Goal: Complete application form: Complete application form

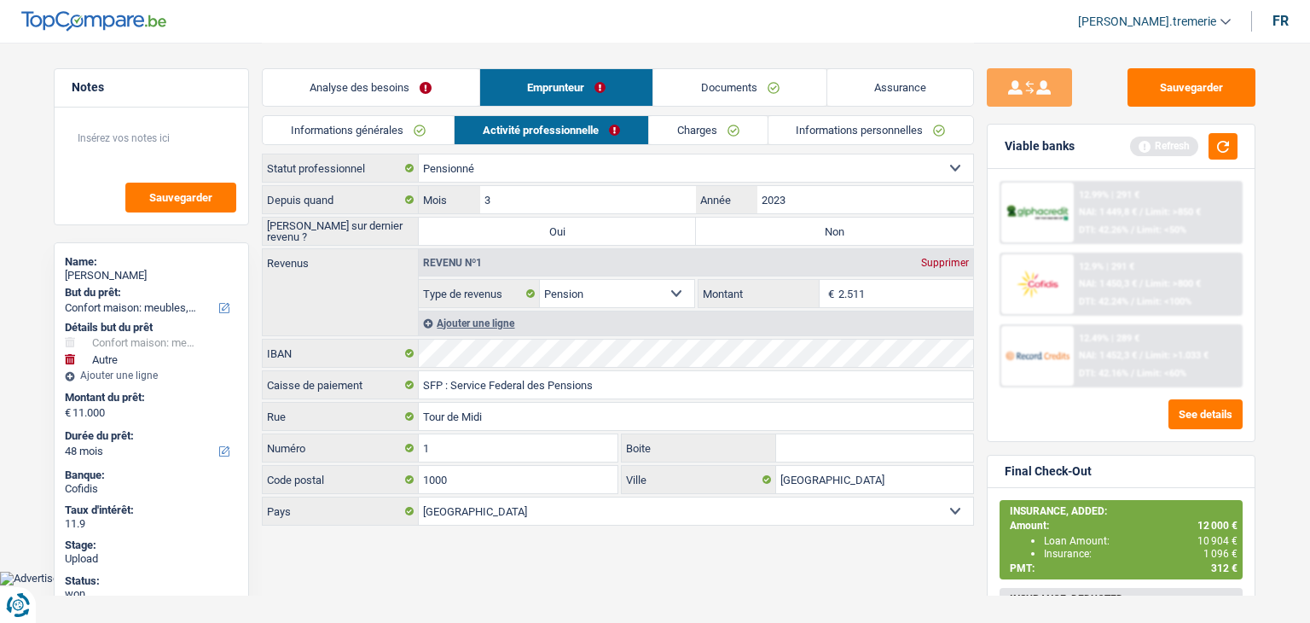
select select "household"
select select "other"
select select "48"
select select "32"
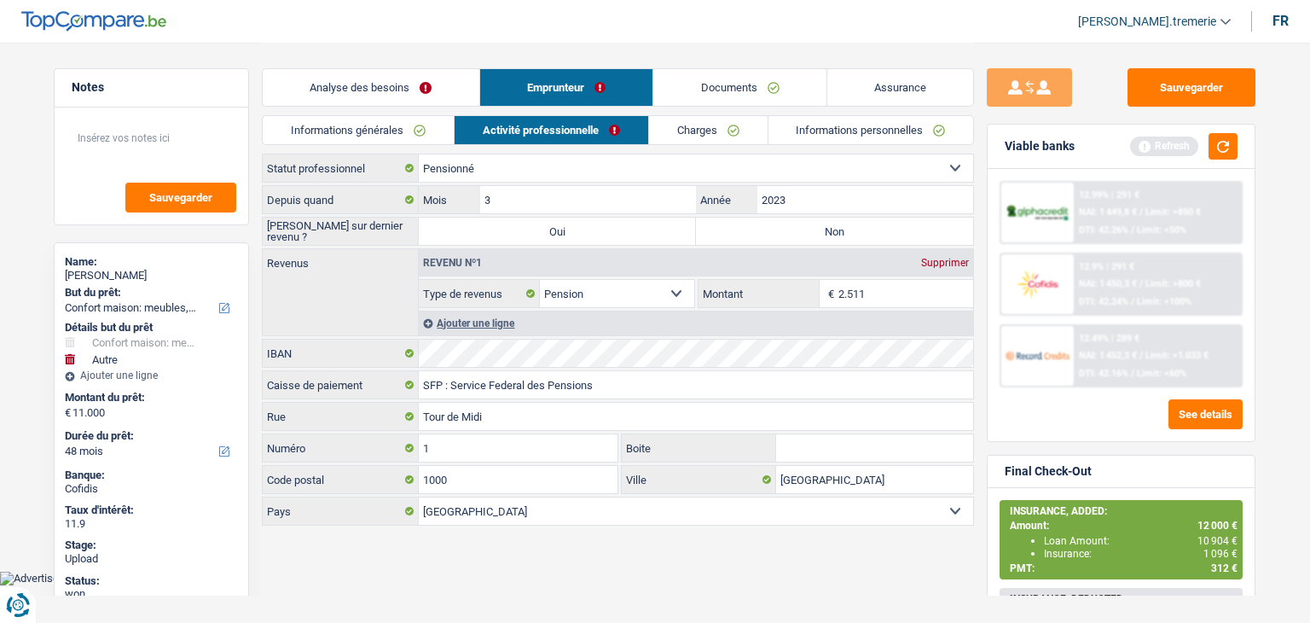
select select "single"
select select "rents"
select select "BE"
click at [386, 133] on link "Informations générales" at bounding box center [358, 130] width 191 height 28
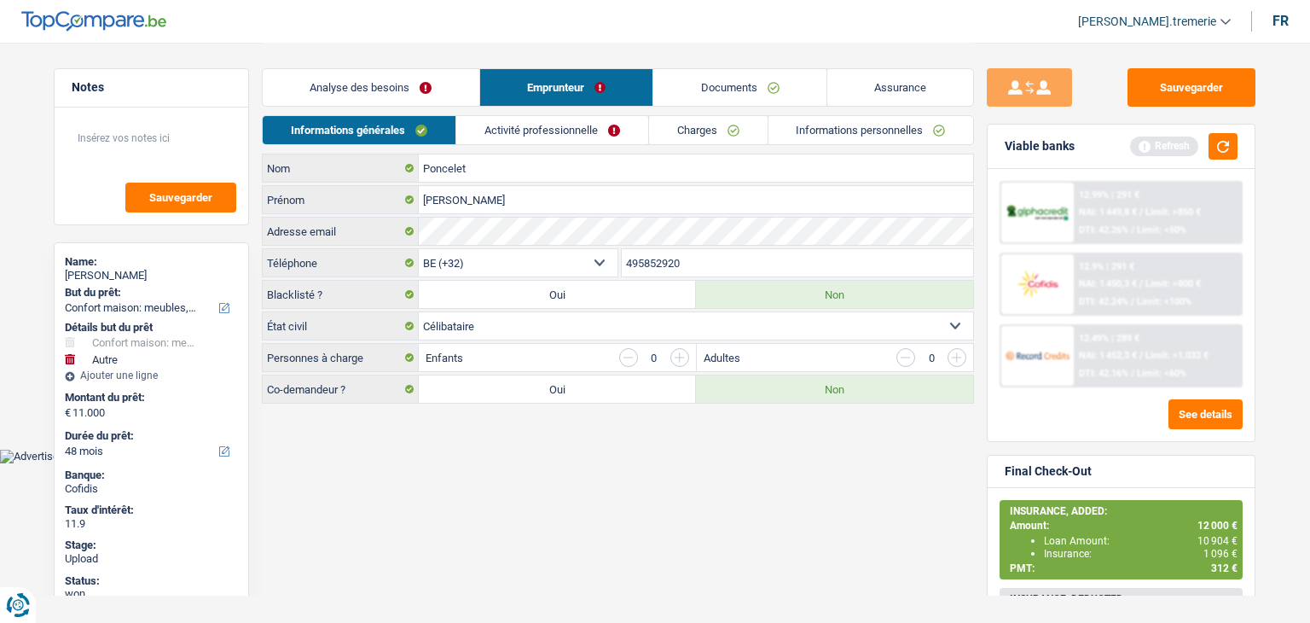
click at [790, 116] on link "Informations personnelles" at bounding box center [872, 130] width 206 height 28
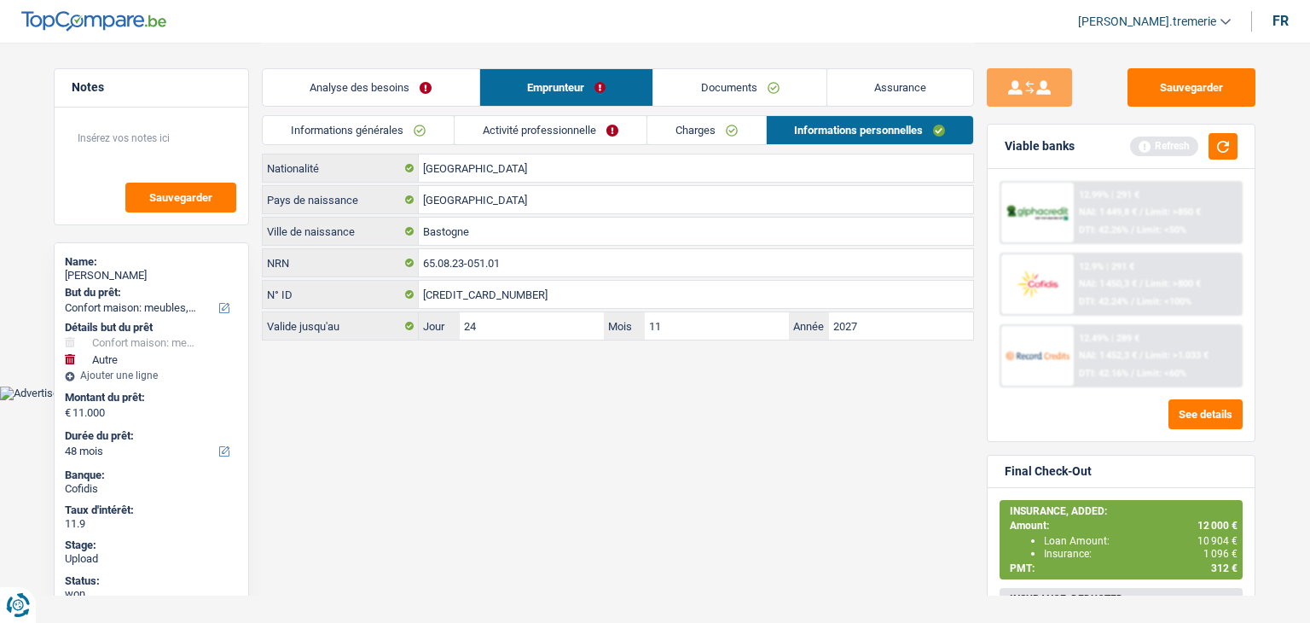
click at [724, 129] on link "Charges" at bounding box center [706, 130] width 119 height 28
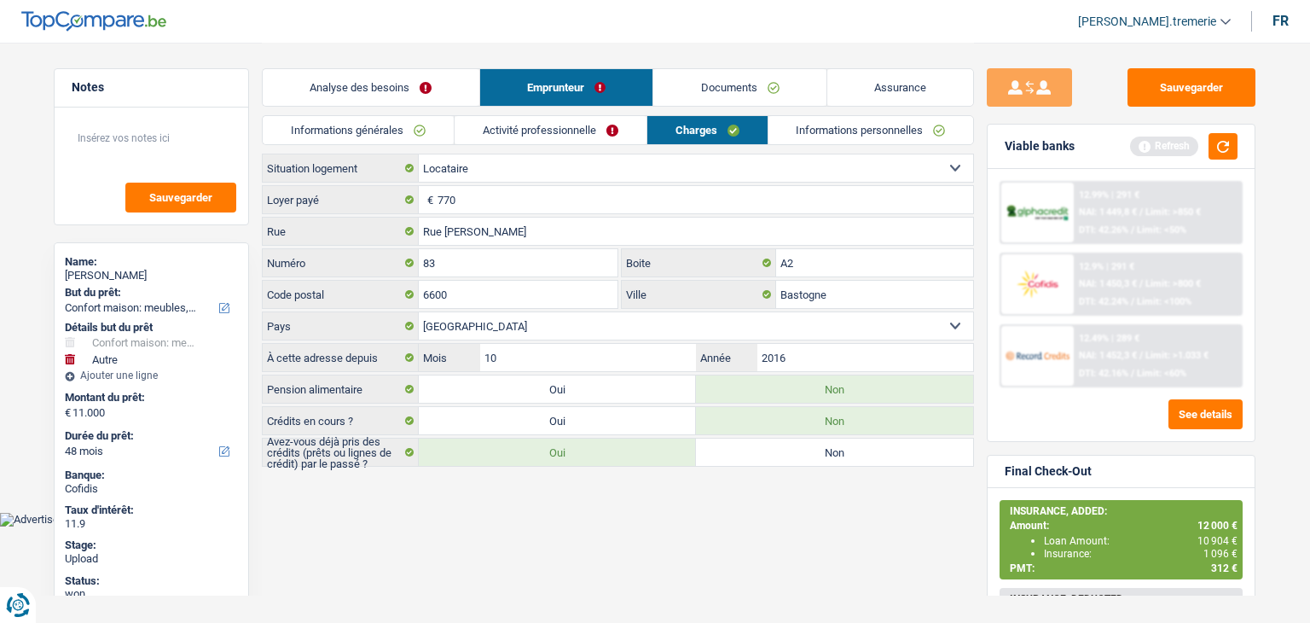
click at [421, 139] on link "Informations générales" at bounding box center [358, 130] width 191 height 28
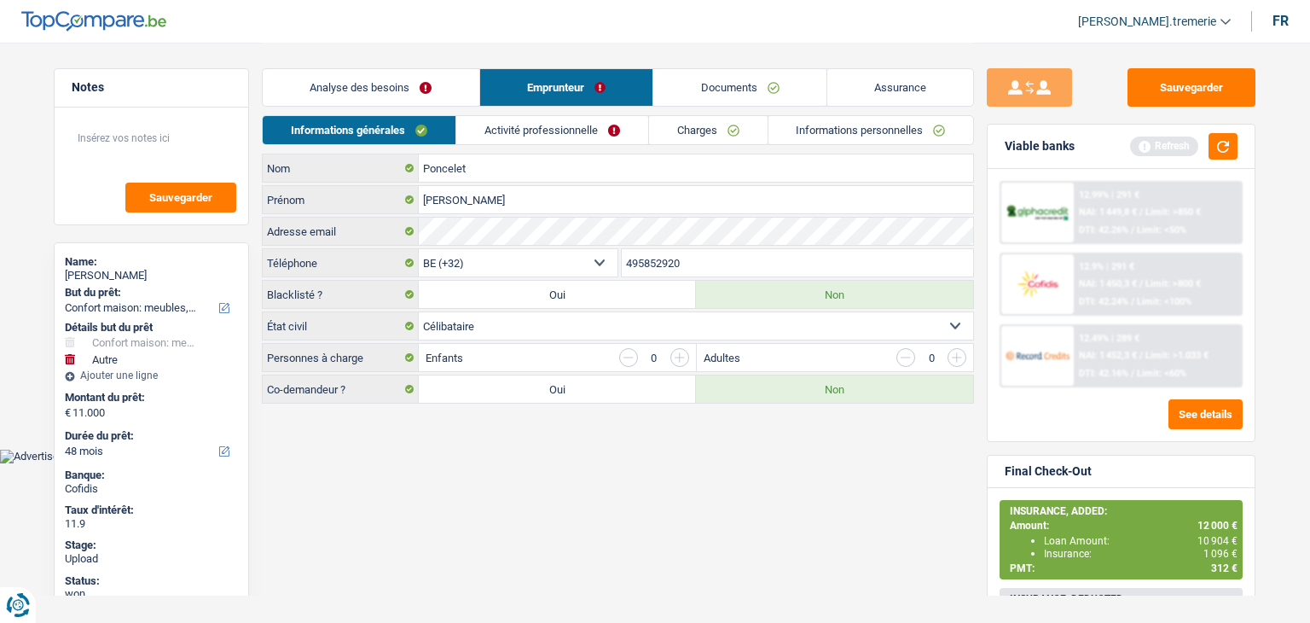
click at [874, 124] on link "Informations personnelles" at bounding box center [872, 130] width 206 height 28
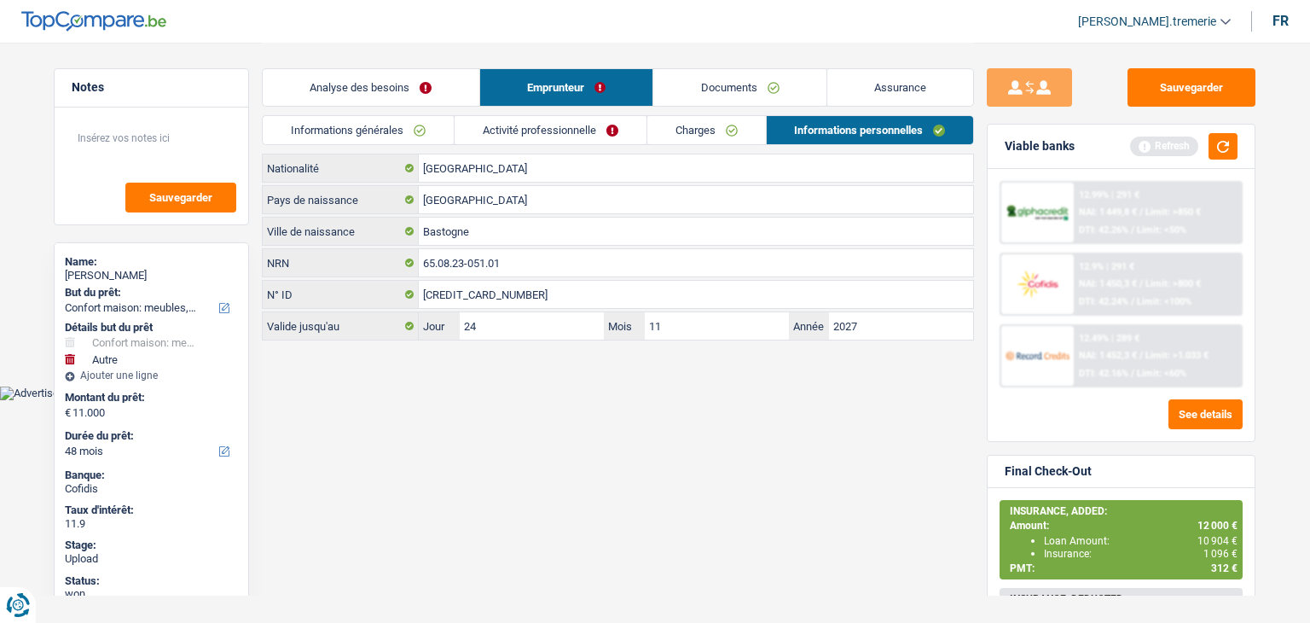
click at [413, 136] on link "Informations générales" at bounding box center [358, 130] width 191 height 28
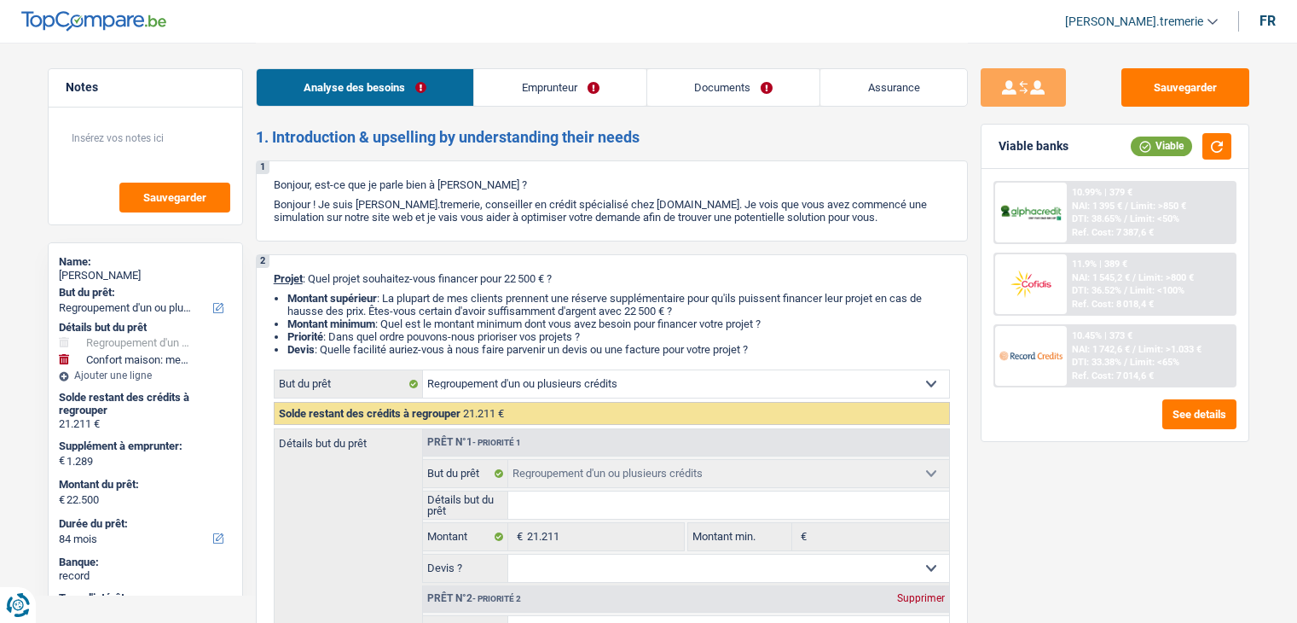
select select "refinancing"
select select "household"
select select "84"
select select "refinancing"
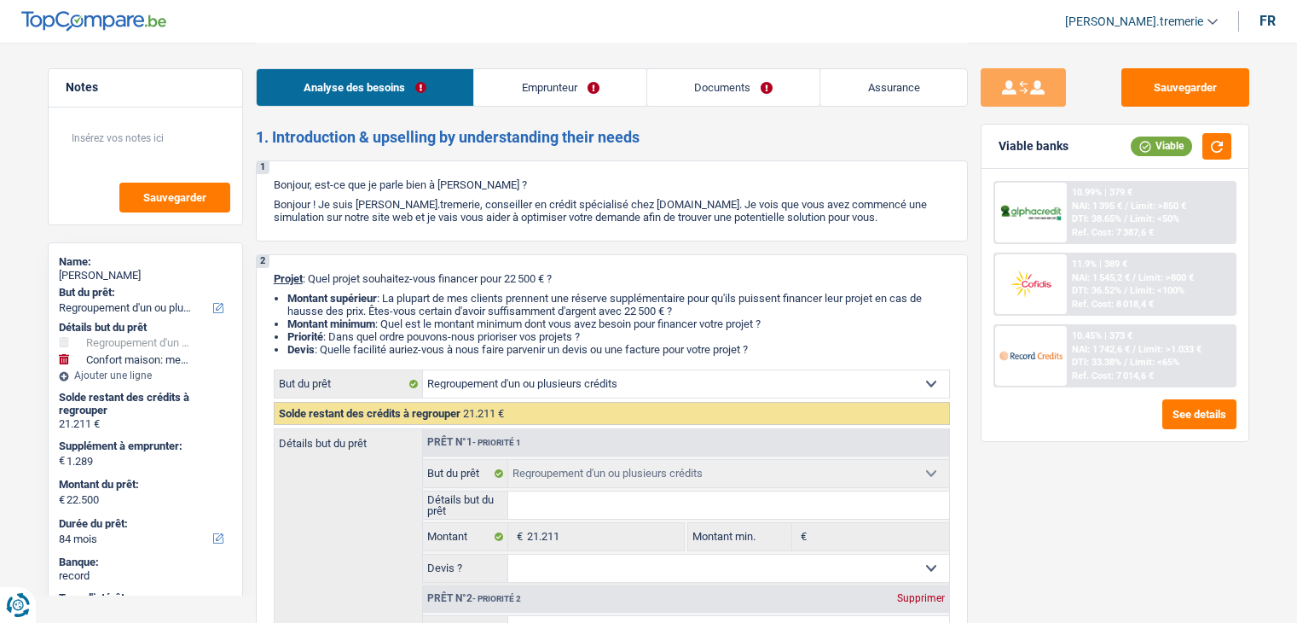
select select "refinancing"
select select "household"
select select "yes"
select select "84"
select select "worker"
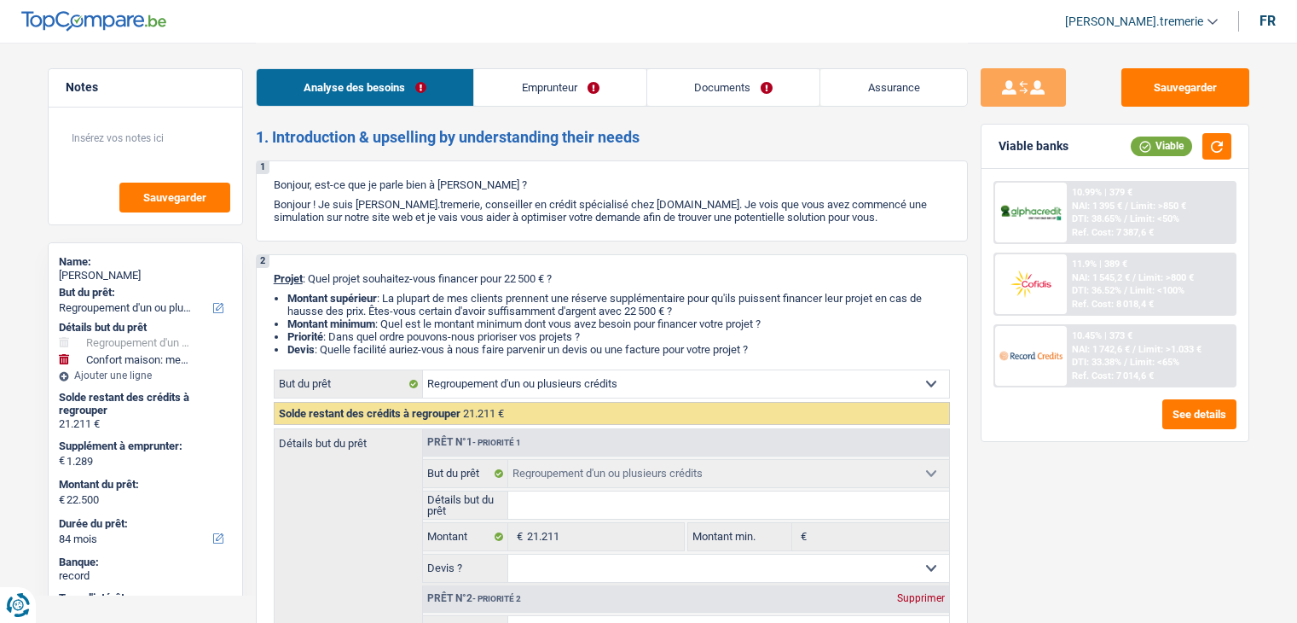
select select "netSalary"
select select "mealVouchers"
select select "rents"
select select "carLoan"
select select "36"
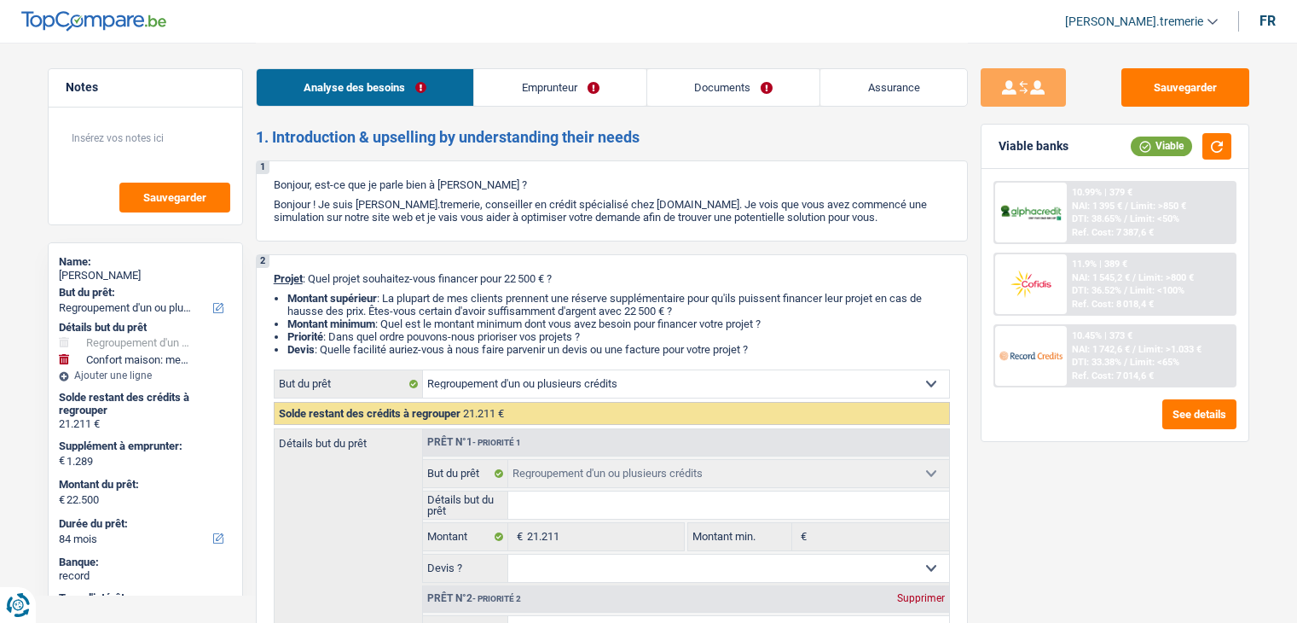
select select "personalLoan"
select select "smallWorks"
select select "42"
select select "cardOrCredit"
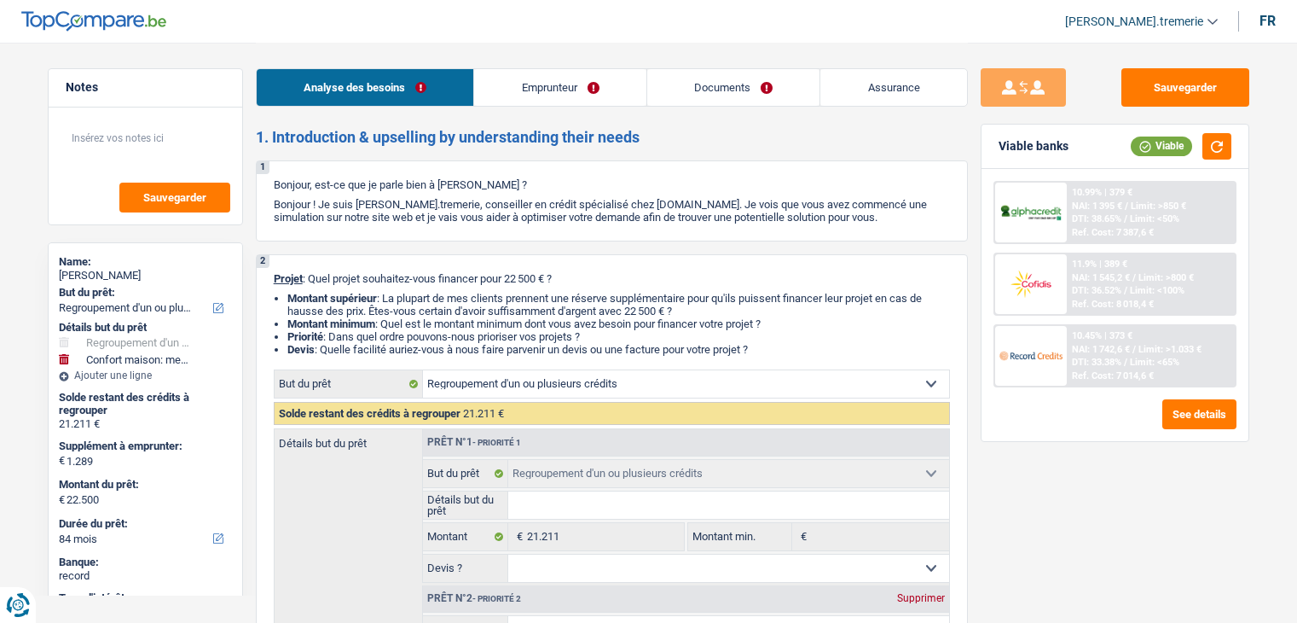
select select "refinancing"
select select "household"
select select "yes"
select select "84"
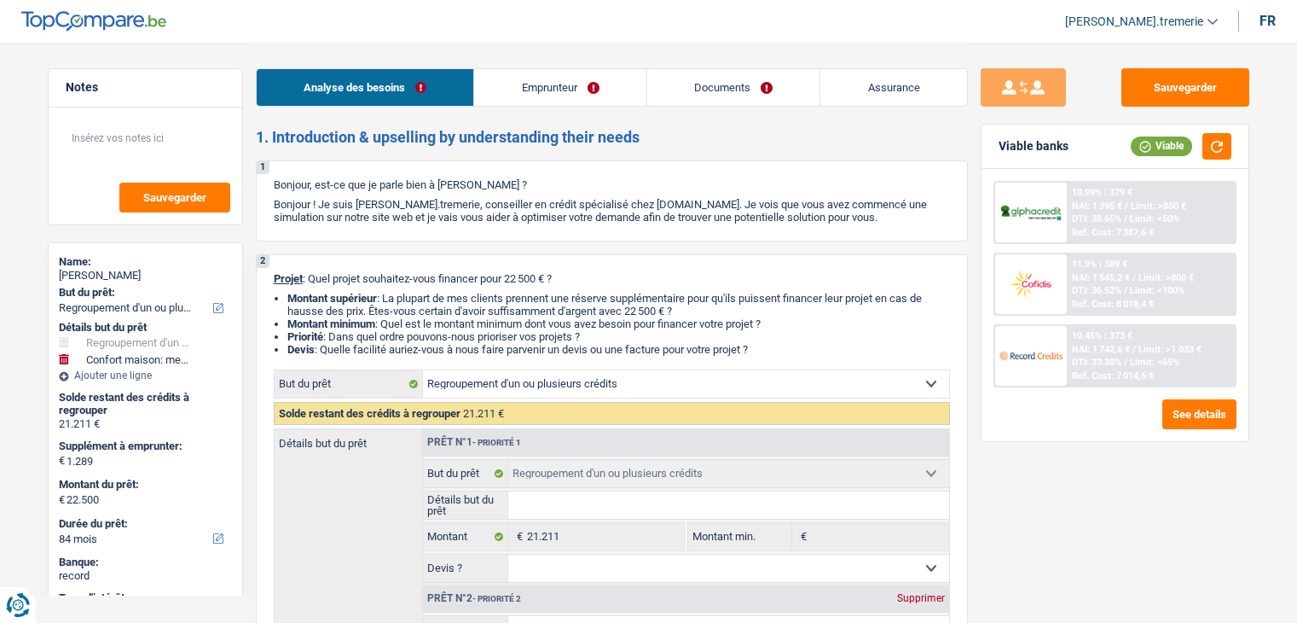
drag, startPoint x: 0, startPoint y: 0, endPoint x: 1162, endPoint y: 19, distance: 1161.9
click at [1162, 19] on span "[PERSON_NAME].tremerie" at bounding box center [1134, 22] width 138 height 15
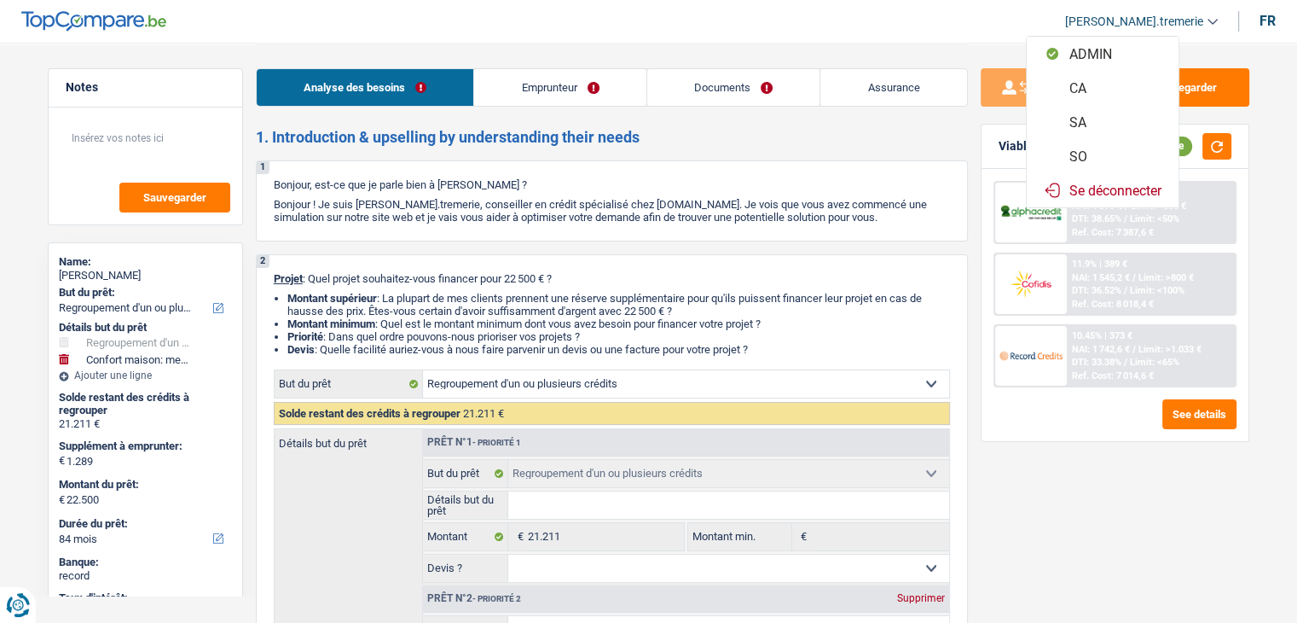
click at [1109, 148] on button "SO" at bounding box center [1103, 156] width 152 height 34
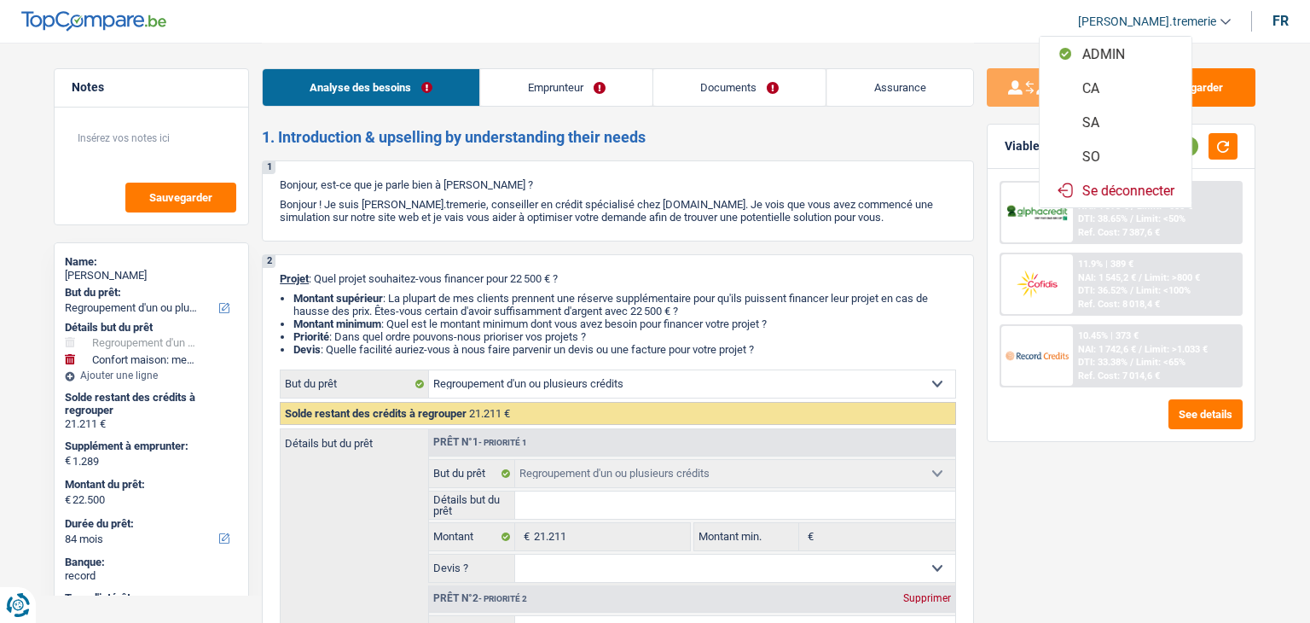
select select "84"
select select "96"
select select "refinancing"
select select "household"
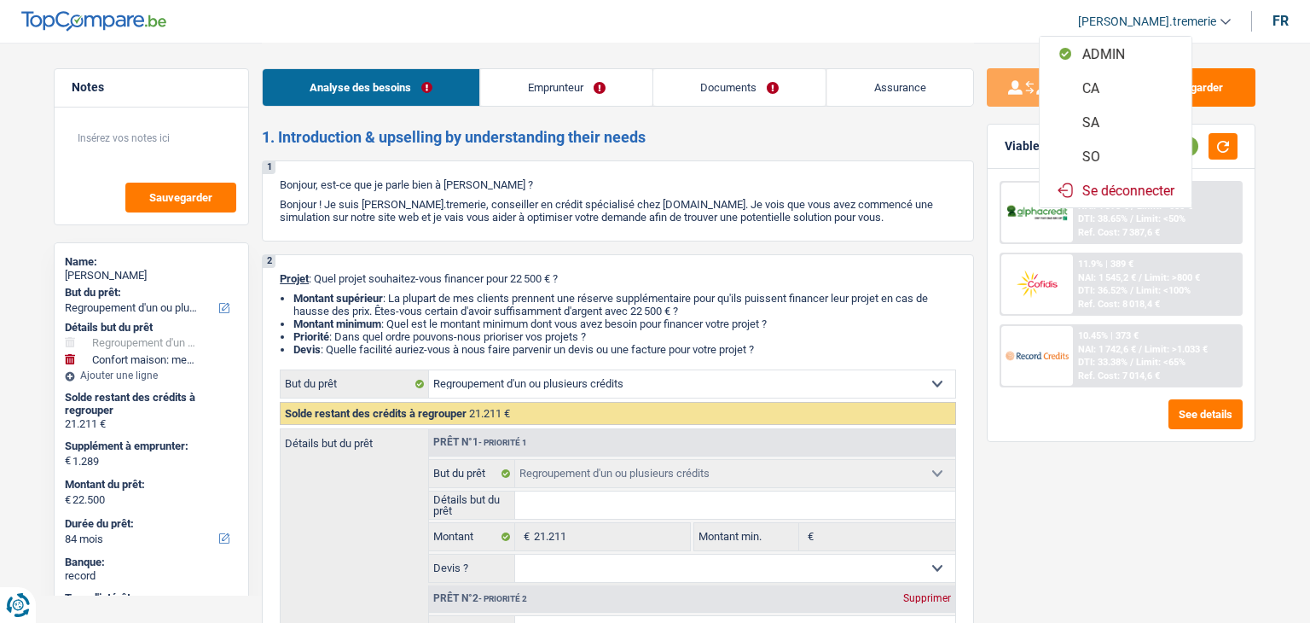
select select "yes"
select select "84"
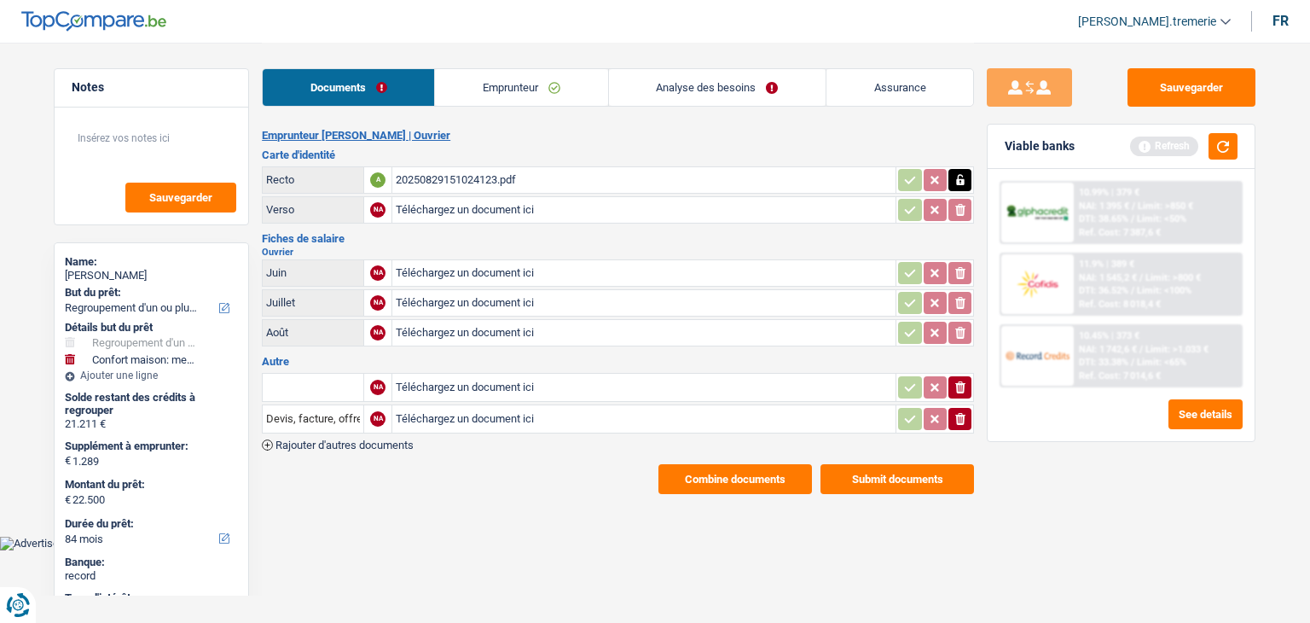
click at [722, 84] on link "Analyse des besoins" at bounding box center [717, 87] width 217 height 37
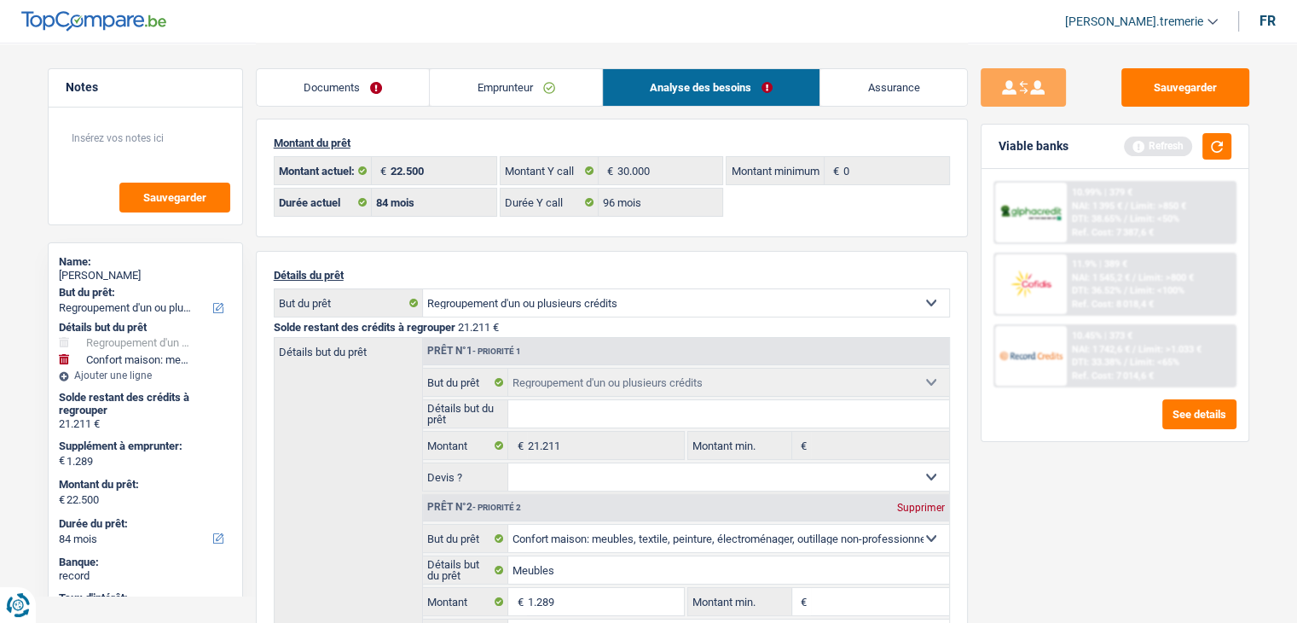
scroll to position [3, 0]
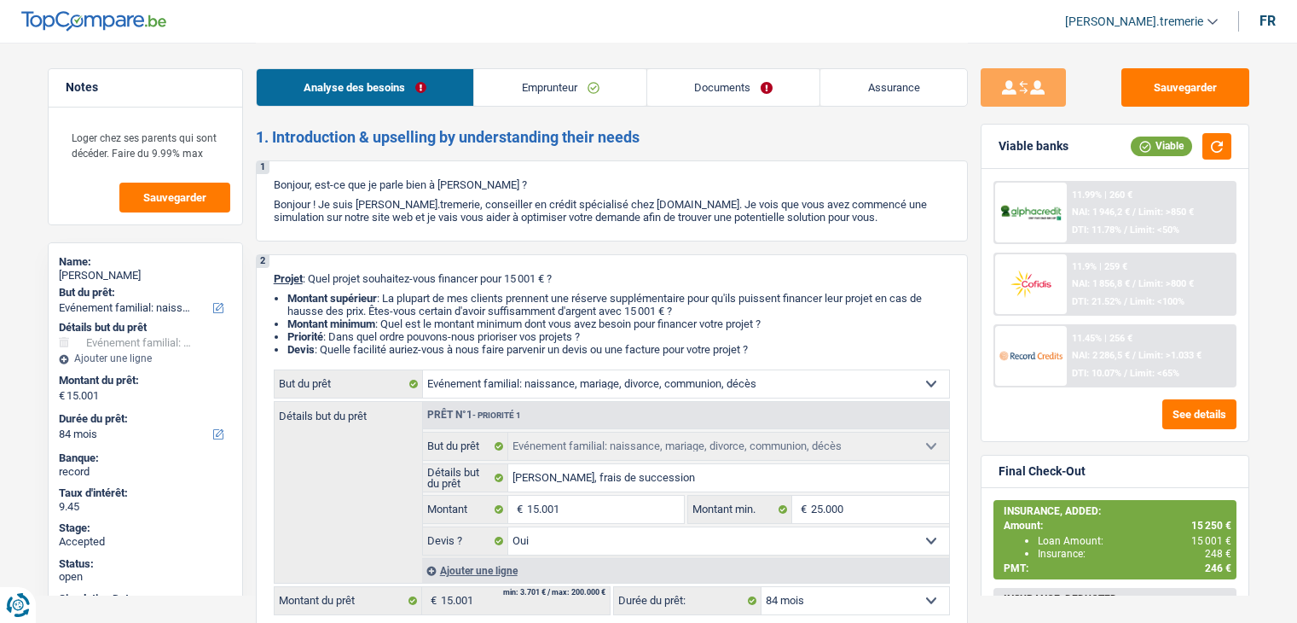
select select "familyEvent"
select select "84"
select select "familyEvent"
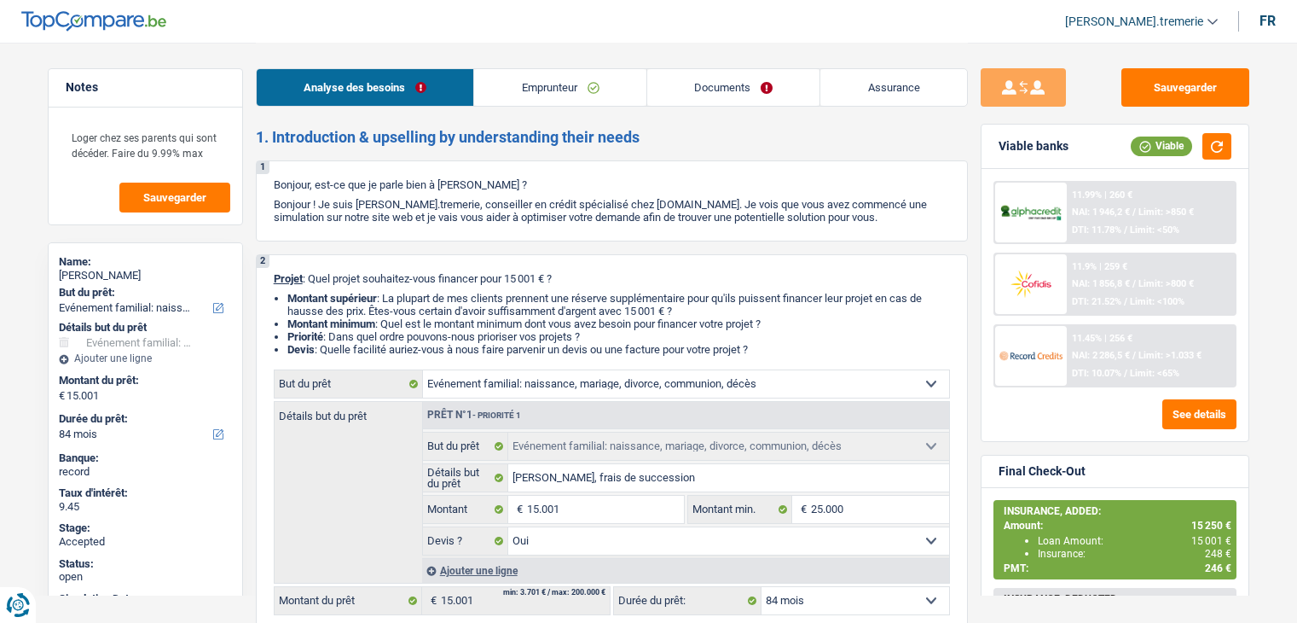
select select "yes"
select select "84"
select select "privateEmployee"
select select "netSalary"
select select "mealVouchers"
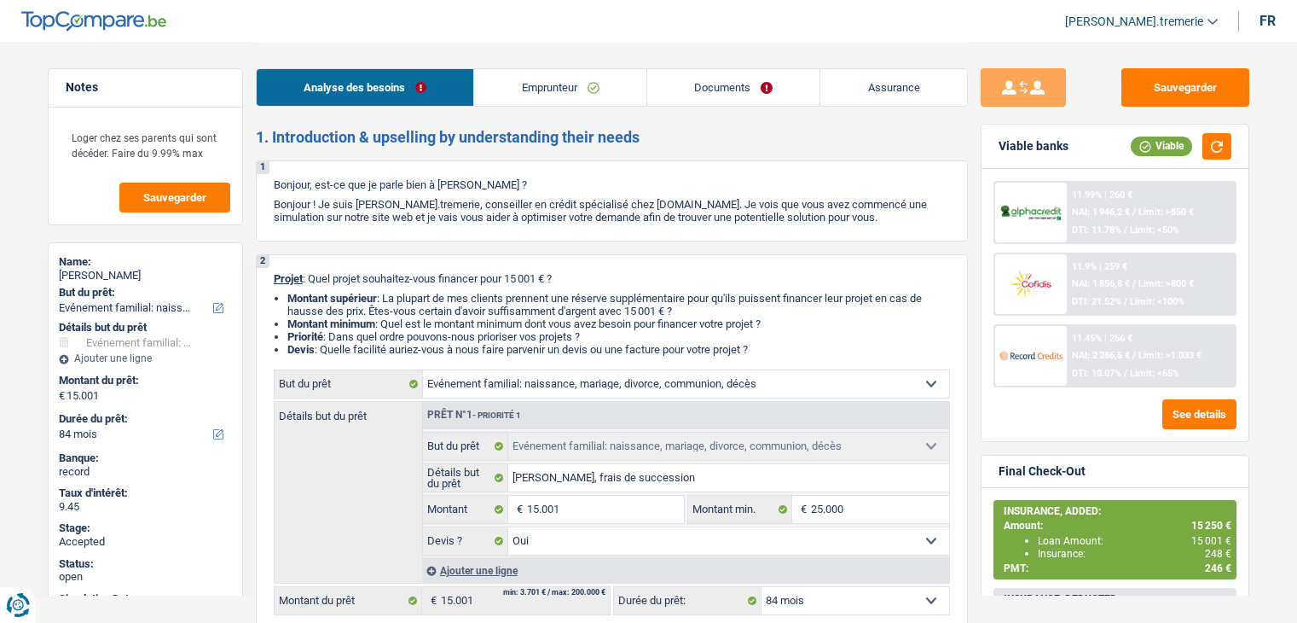
select select "liveWithParents"
select select "familyEvent"
select select "yes"
select select "84"
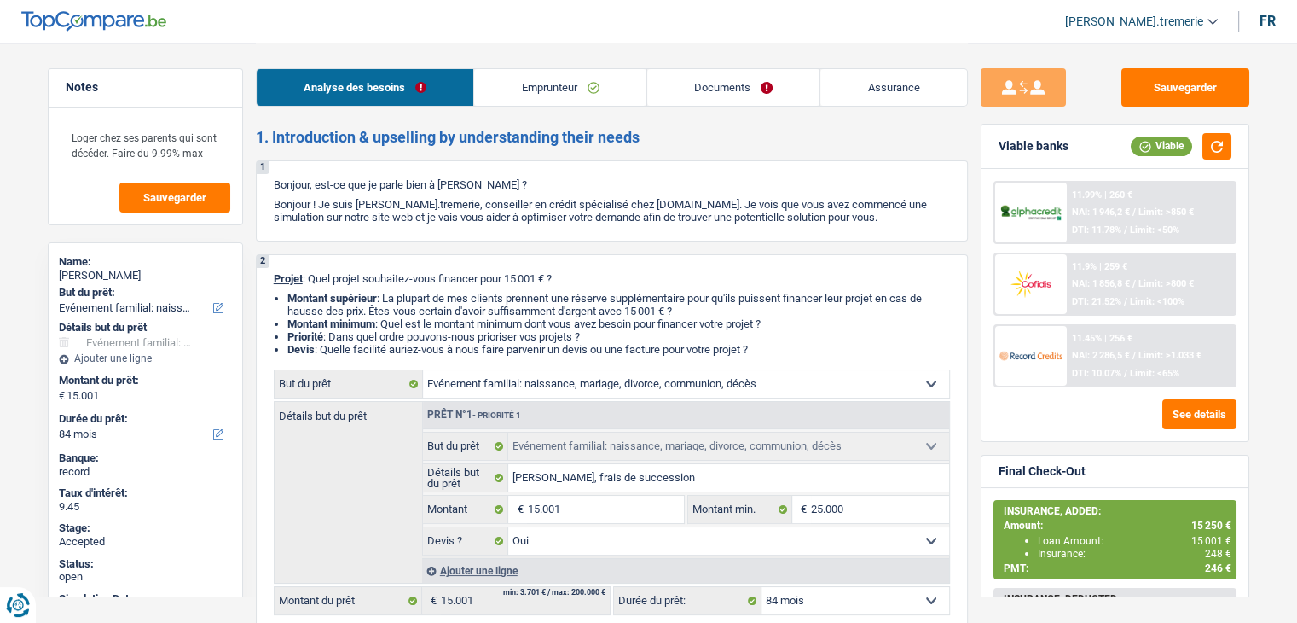
click at [696, 97] on link "Documents" at bounding box center [733, 87] width 173 height 37
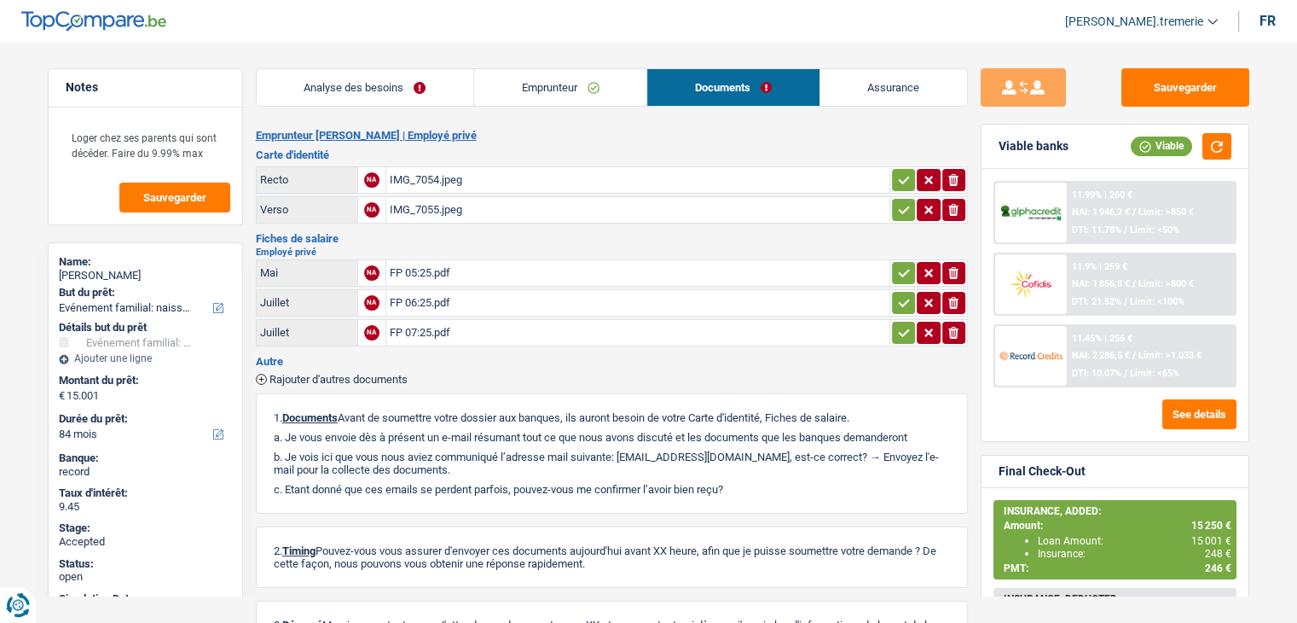
click at [575, 90] on link "Emprunteur" at bounding box center [560, 87] width 172 height 37
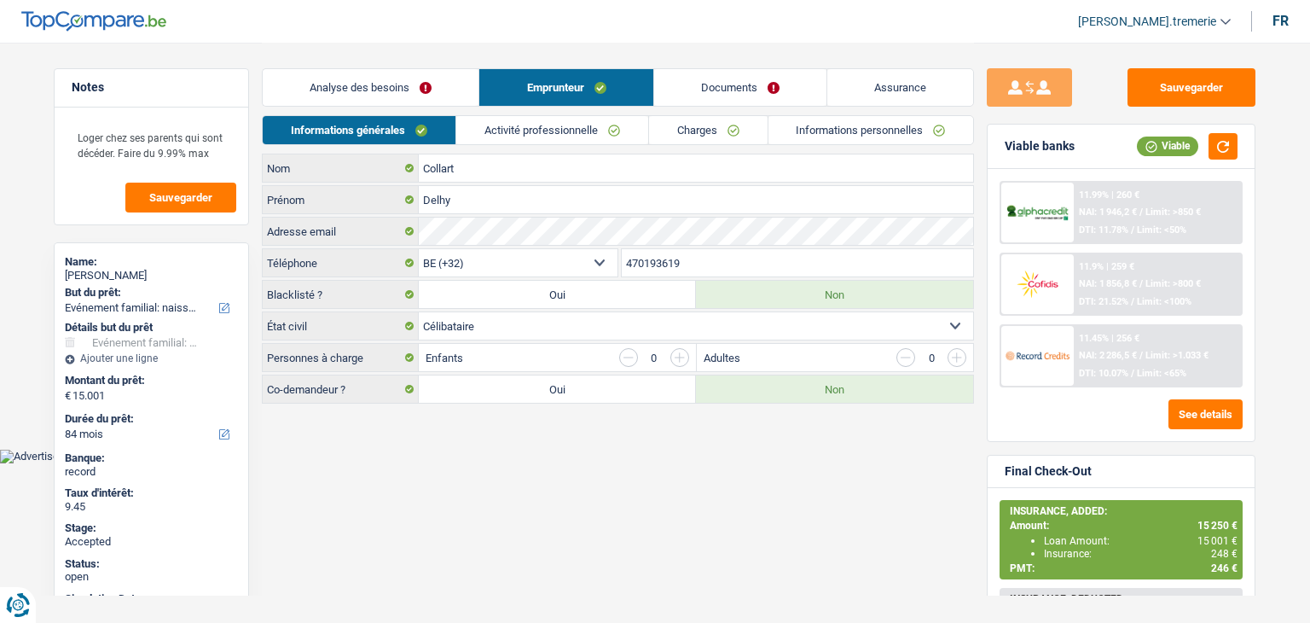
click at [703, 125] on link "Charges" at bounding box center [708, 130] width 119 height 28
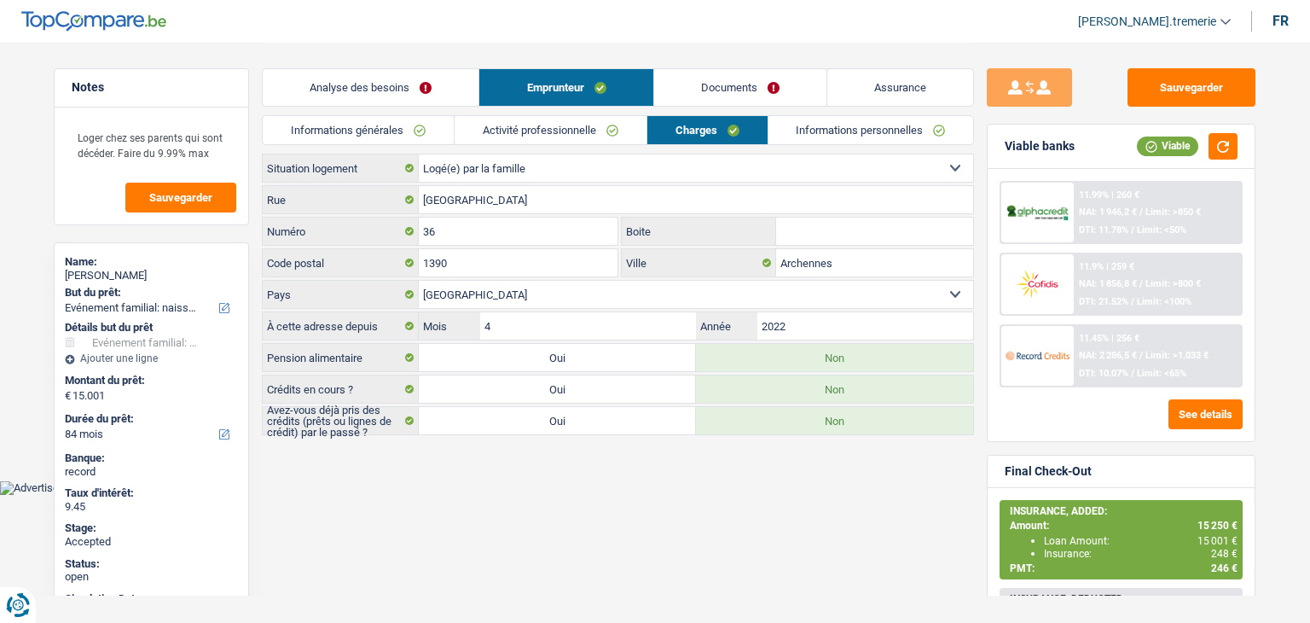
click at [722, 87] on link "Documents" at bounding box center [740, 87] width 172 height 37
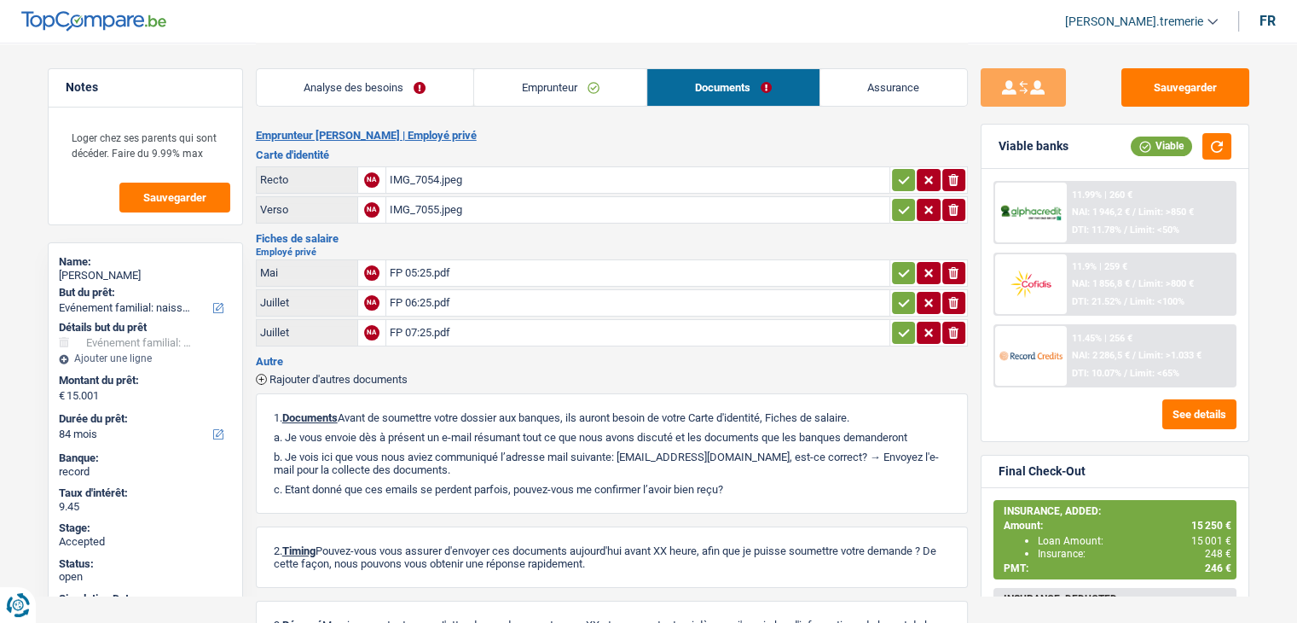
click at [614, 93] on link "Emprunteur" at bounding box center [560, 87] width 172 height 37
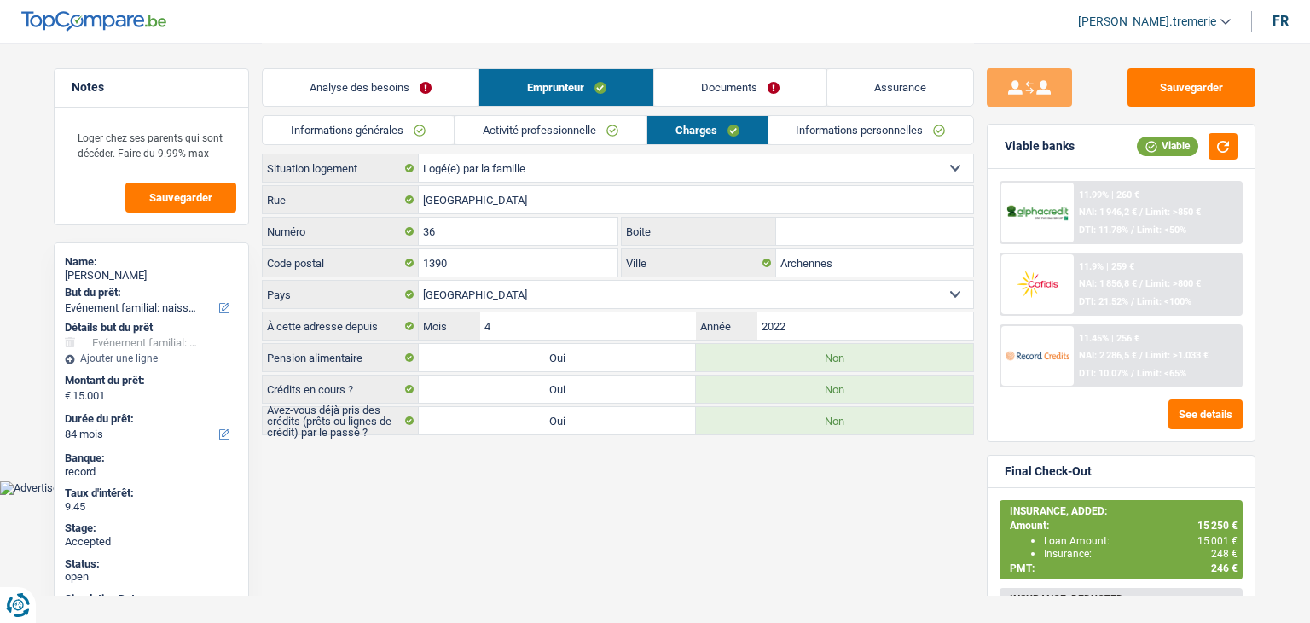
click at [389, 100] on link "Analyse des besoins" at bounding box center [371, 87] width 216 height 37
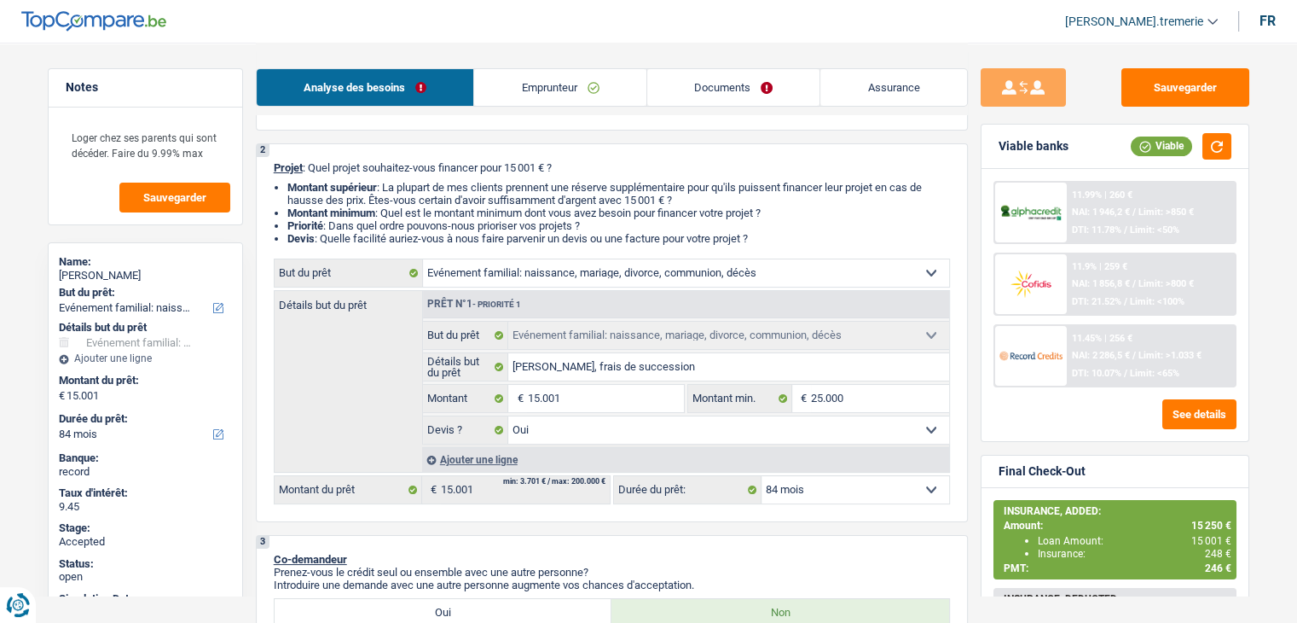
scroll to position [112, 0]
click at [1154, 20] on span "[PERSON_NAME].tremerie" at bounding box center [1134, 22] width 138 height 15
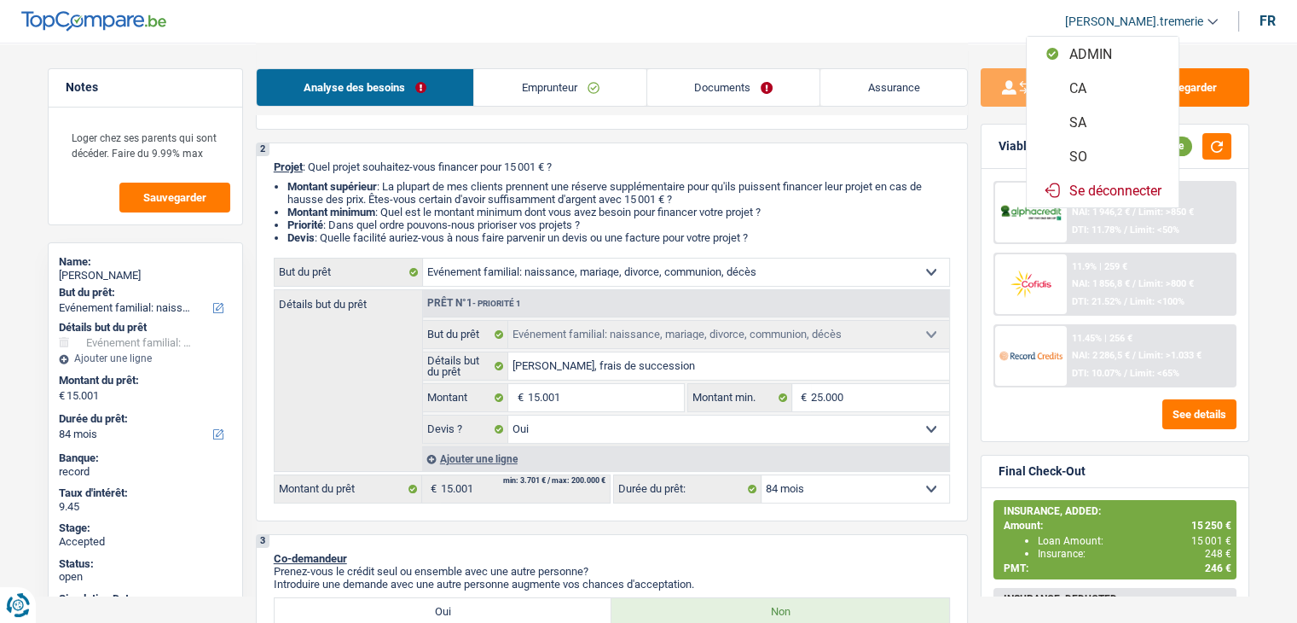
click at [1128, 148] on button "SO" at bounding box center [1103, 156] width 152 height 34
select select "84"
select select "familyEvent"
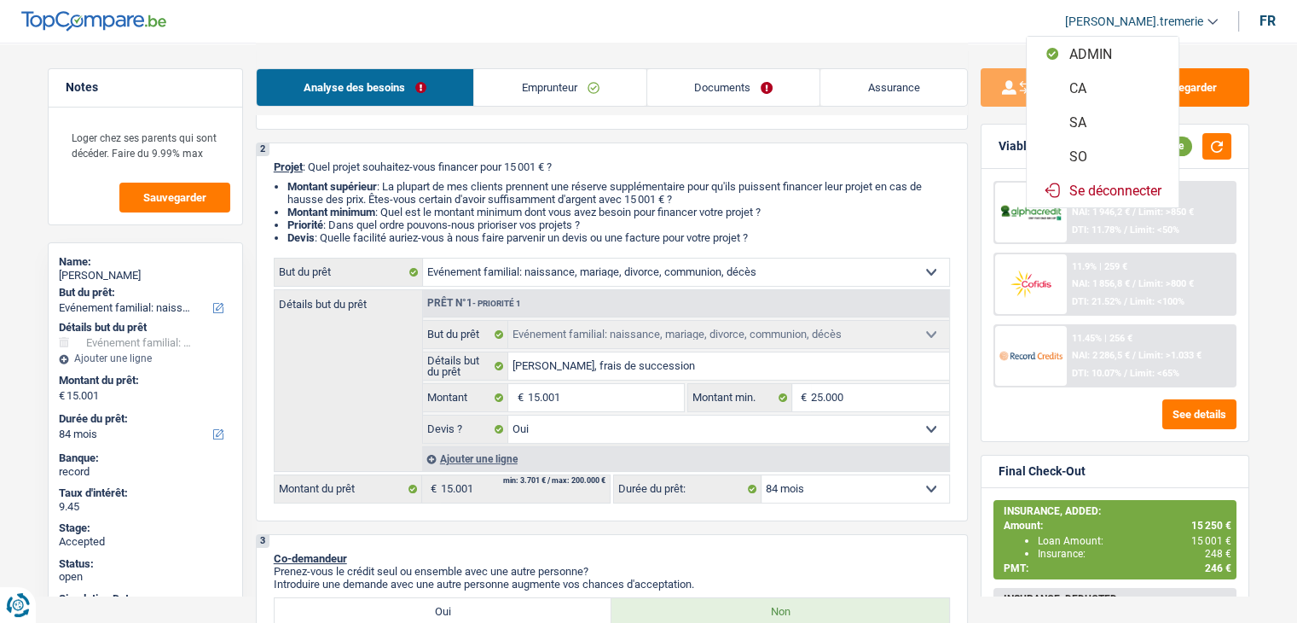
select select "yes"
select select "84"
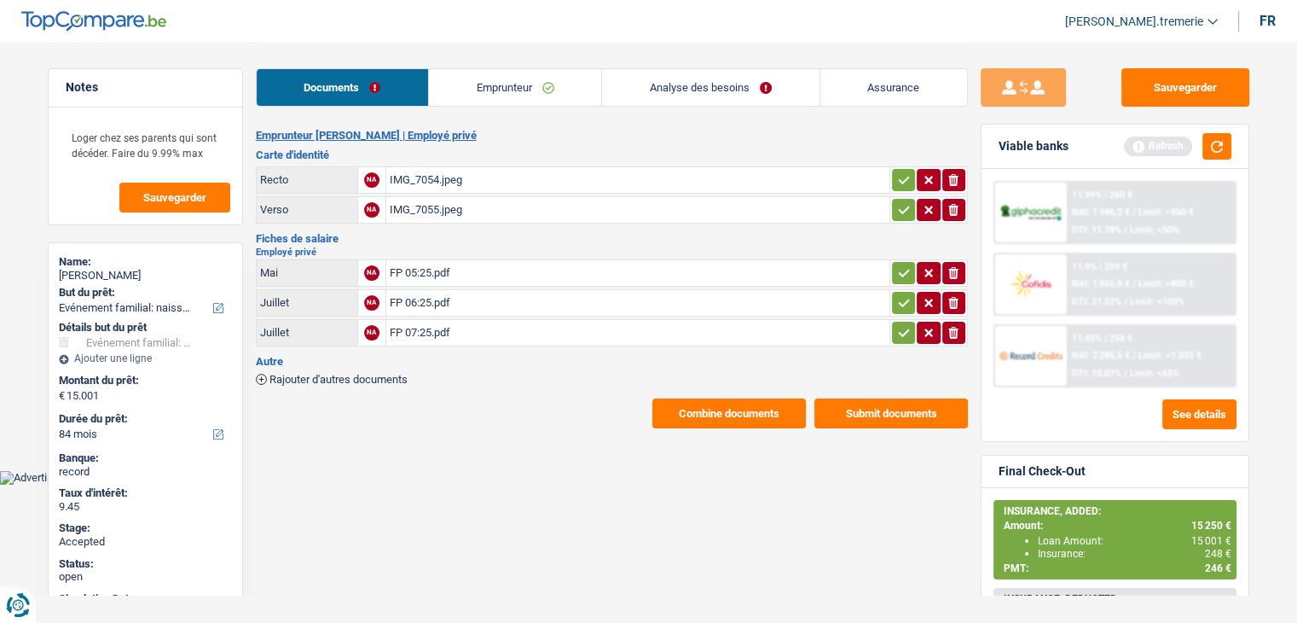
scroll to position [0, 0]
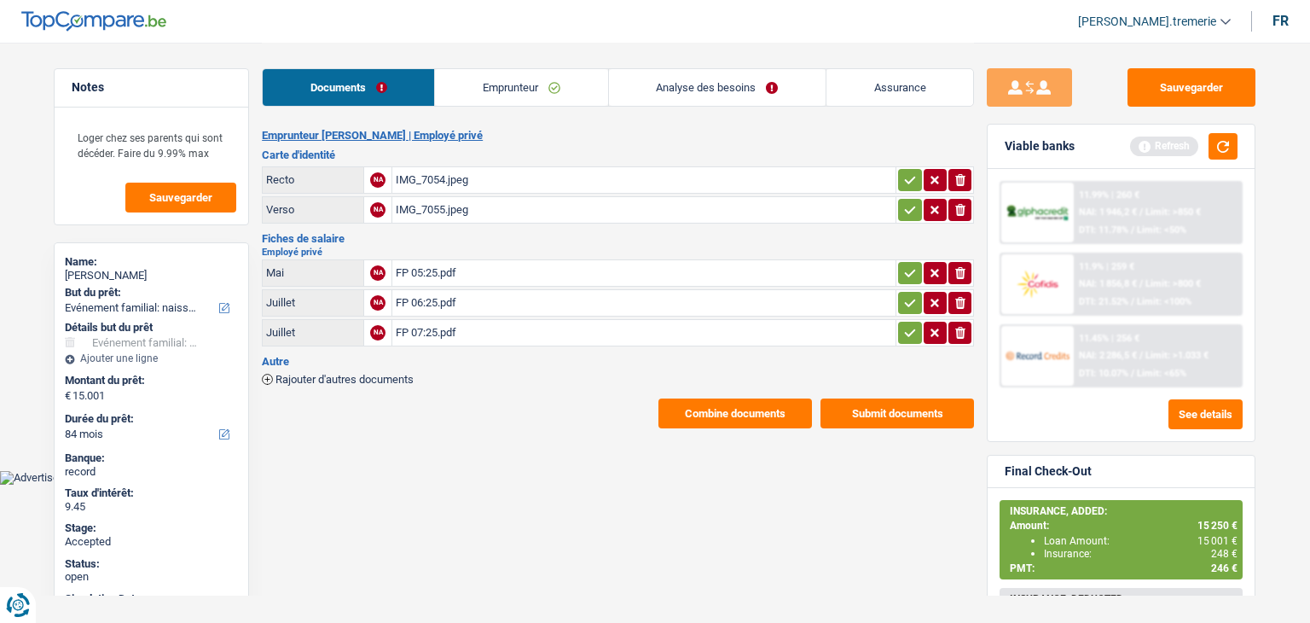
click at [744, 76] on link "Analyse des besoins" at bounding box center [717, 87] width 217 height 37
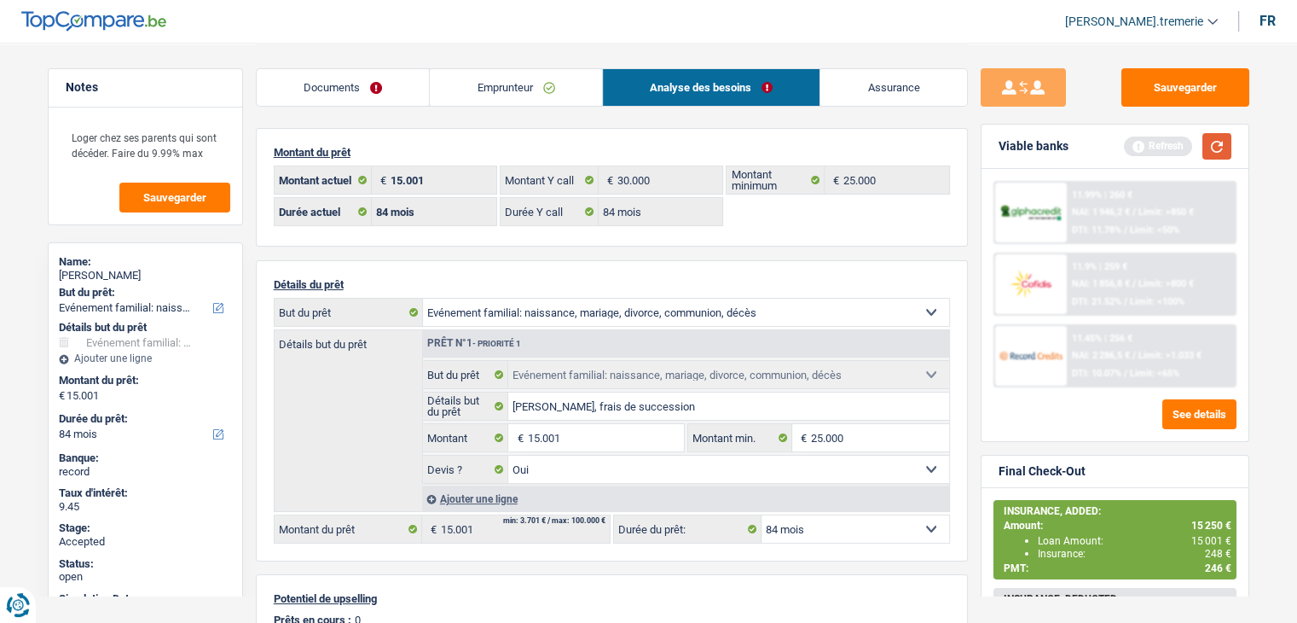
click at [1223, 137] on button "button" at bounding box center [1217, 146] width 29 height 26
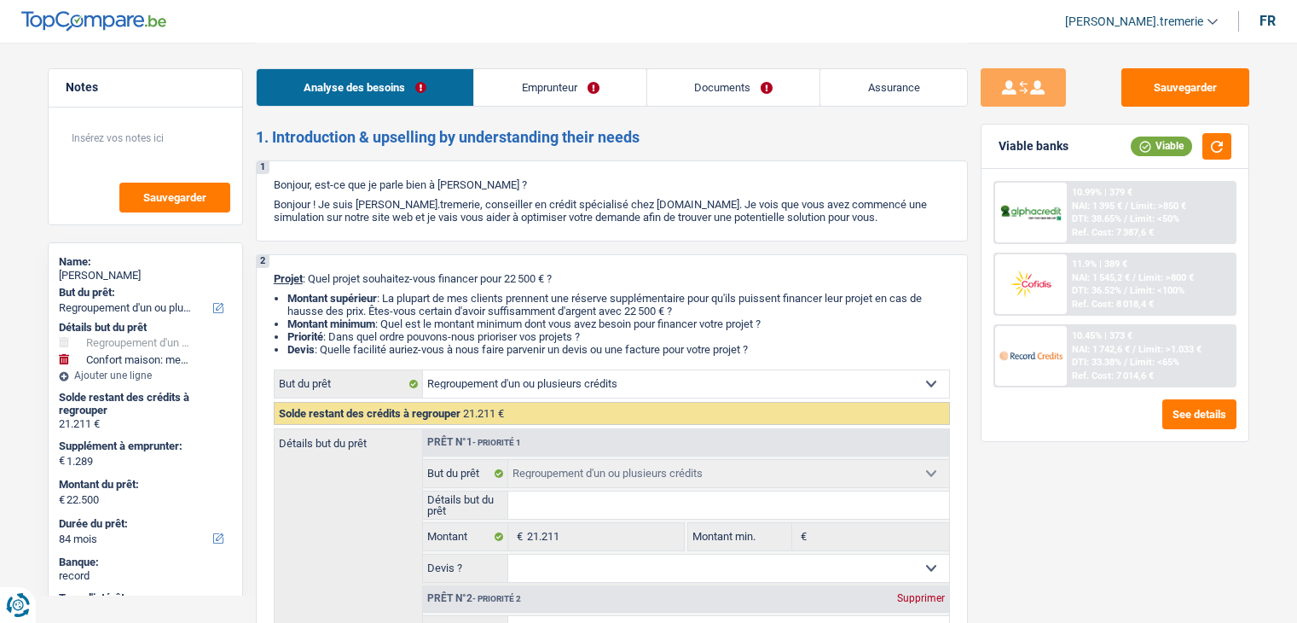
select select "refinancing"
select select "household"
select select "84"
select select "refinancing"
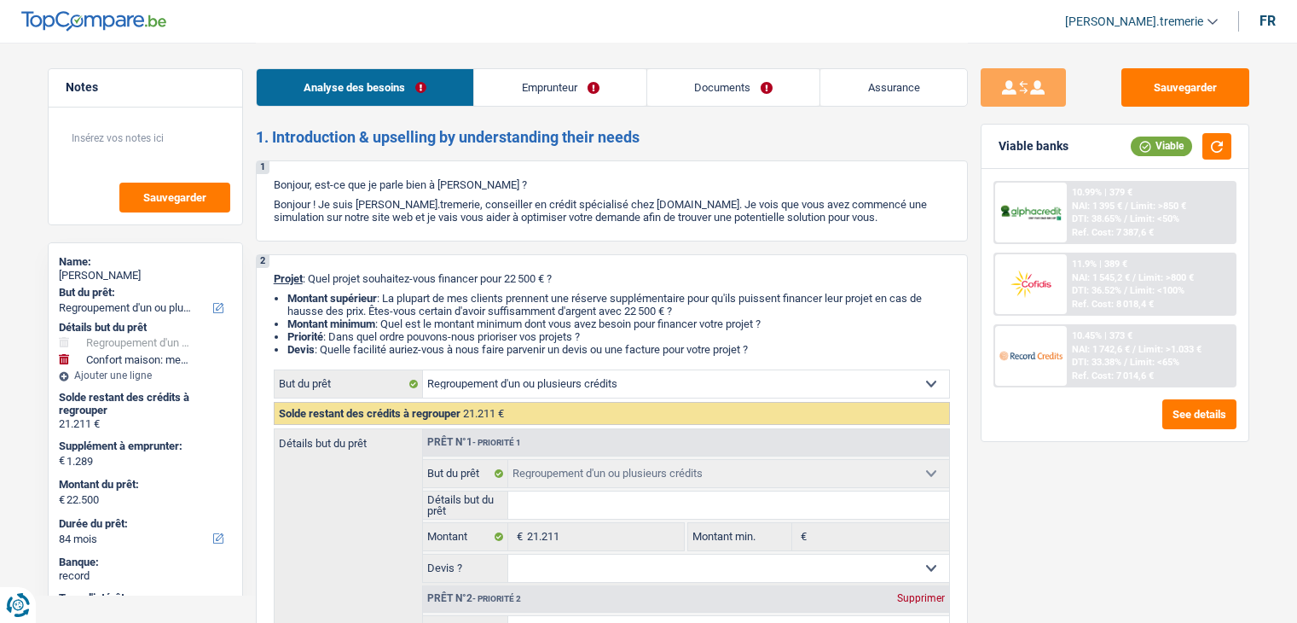
select select "refinancing"
select select "household"
select select "yes"
select select "84"
select select "worker"
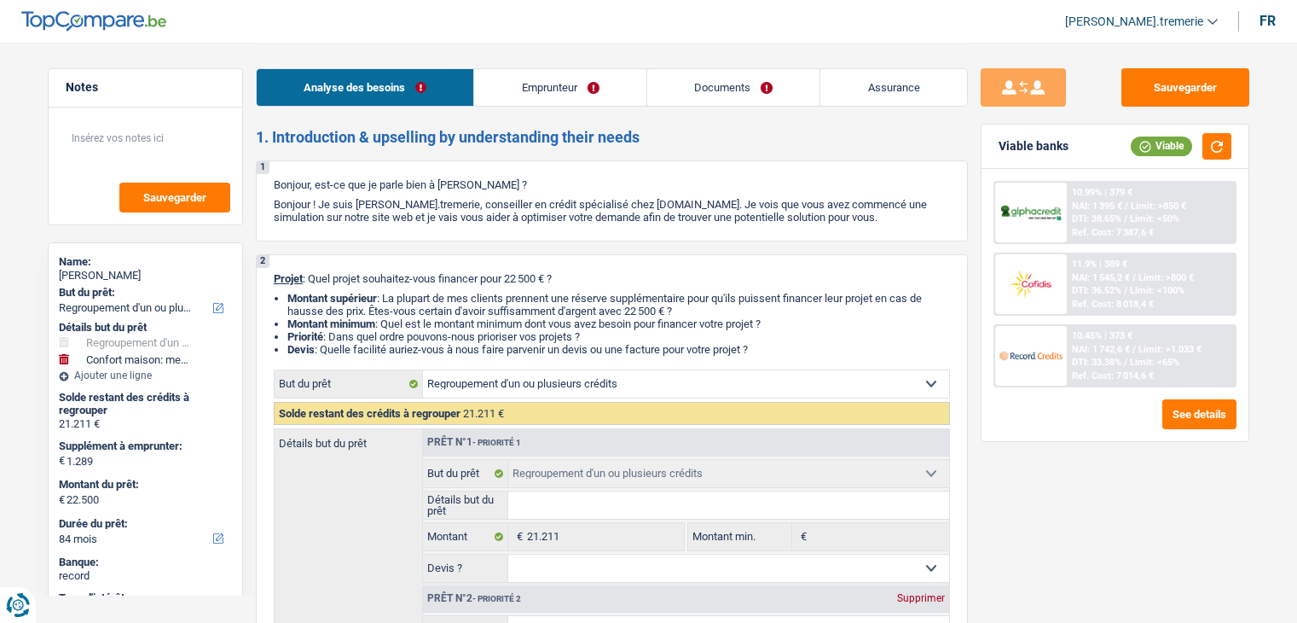
select select "netSalary"
select select "mealVouchers"
select select "rents"
select select "carLoan"
select select "36"
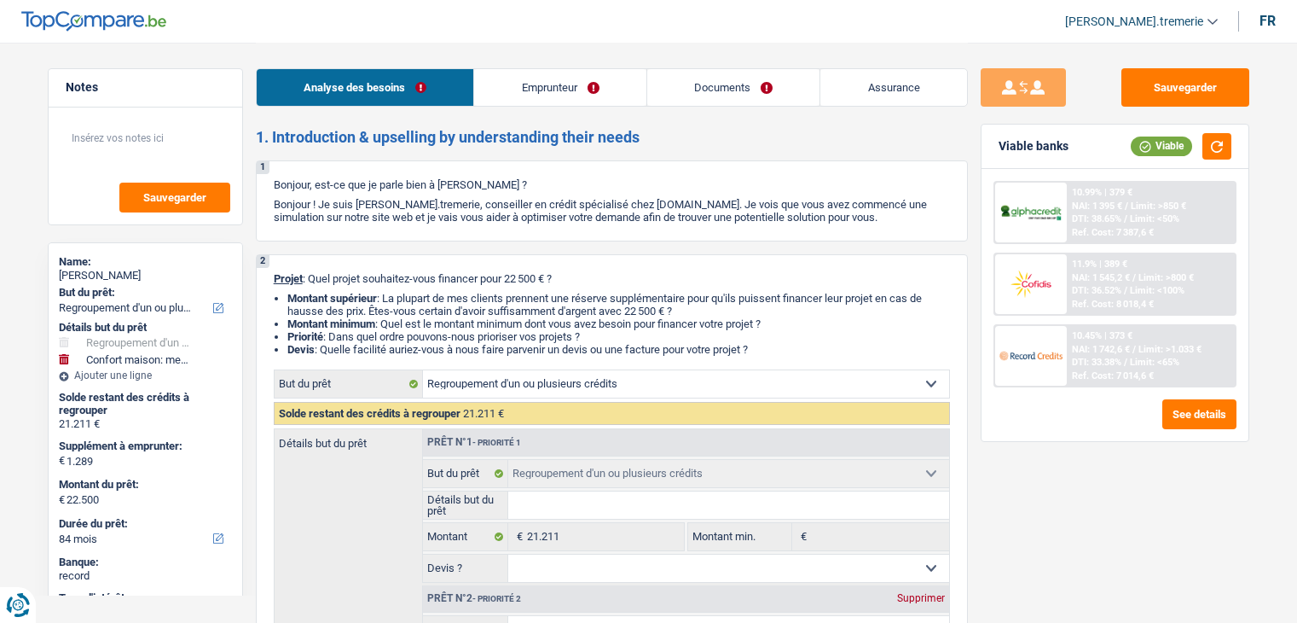
select select "personalLoan"
select select "smallWorks"
select select "42"
select select "cardOrCredit"
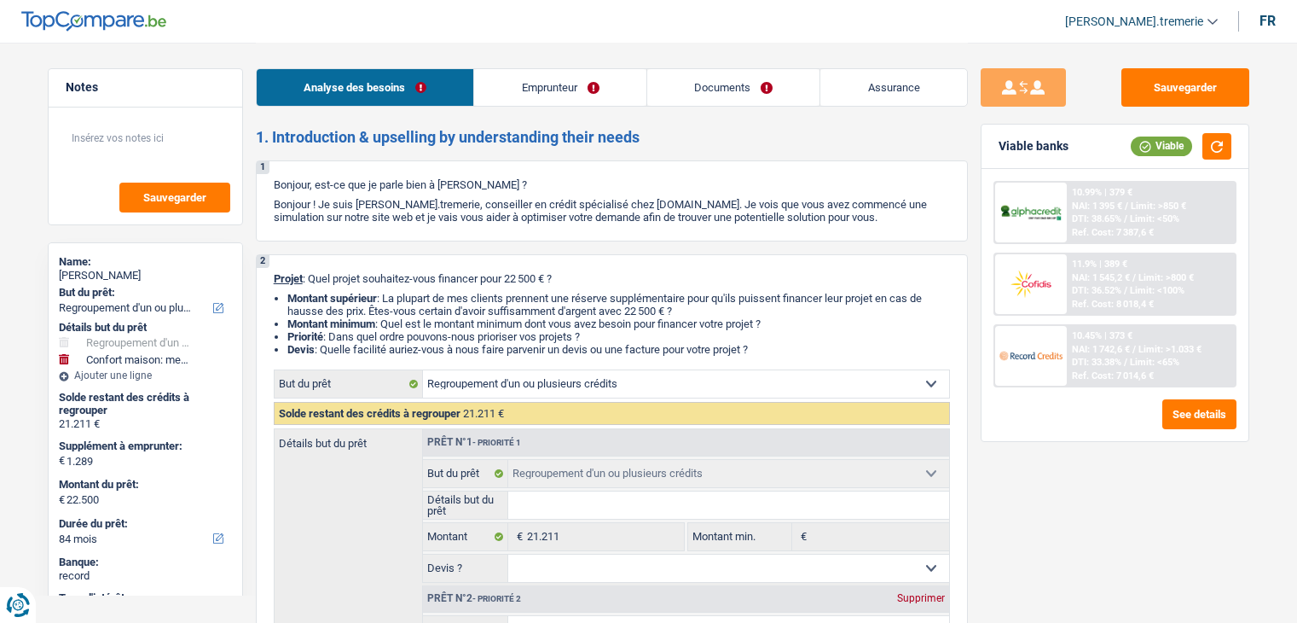
select select "refinancing"
select select "household"
select select "yes"
select select "84"
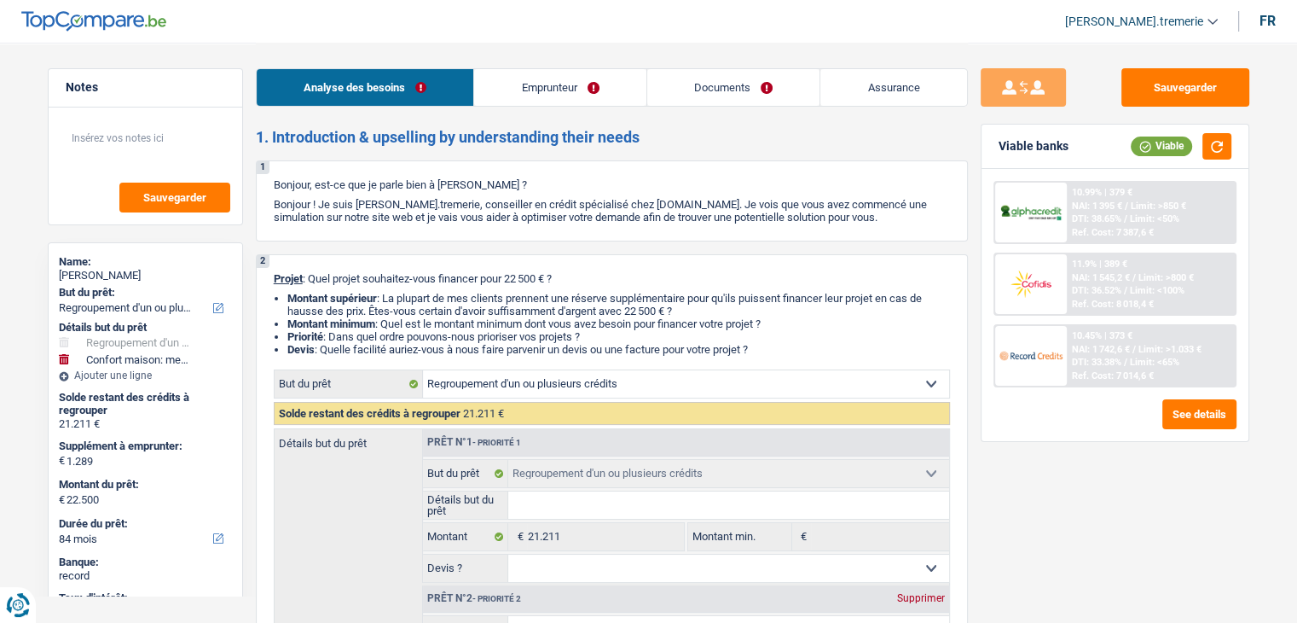
drag, startPoint x: 0, startPoint y: 0, endPoint x: 737, endPoint y: 85, distance: 741.9
click at [737, 85] on link "Documents" at bounding box center [733, 87] width 173 height 37
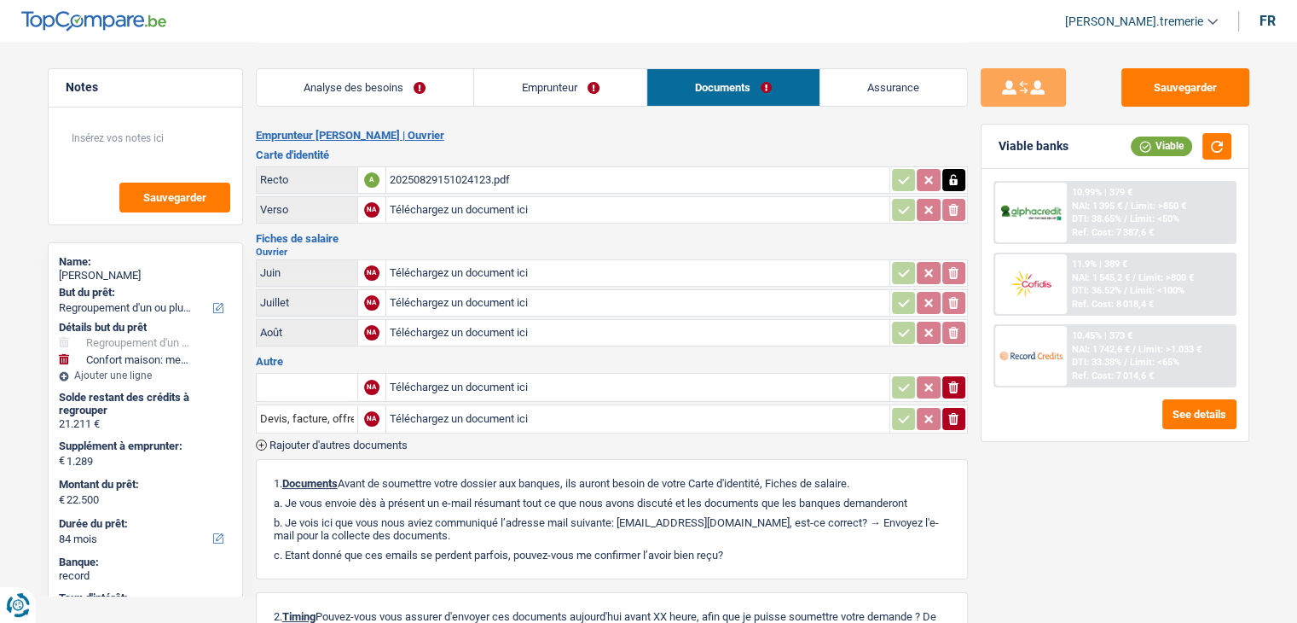
click at [640, 85] on link "Emprunteur" at bounding box center [560, 87] width 172 height 37
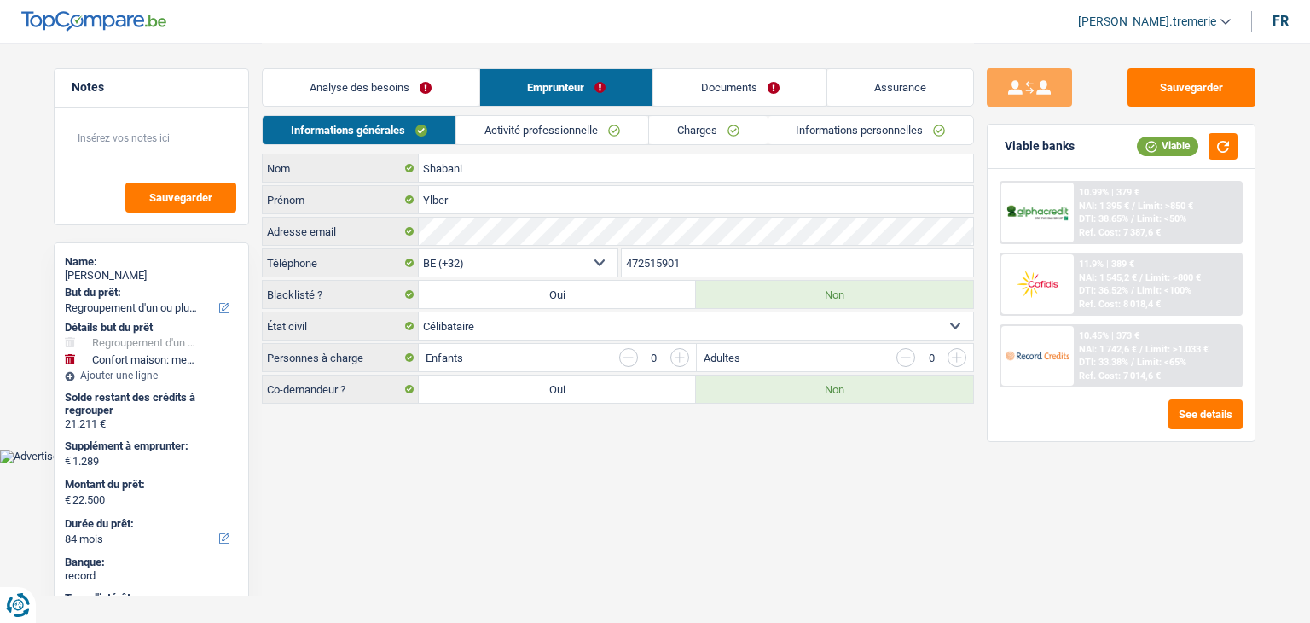
click at [718, 119] on link "Charges" at bounding box center [708, 130] width 119 height 28
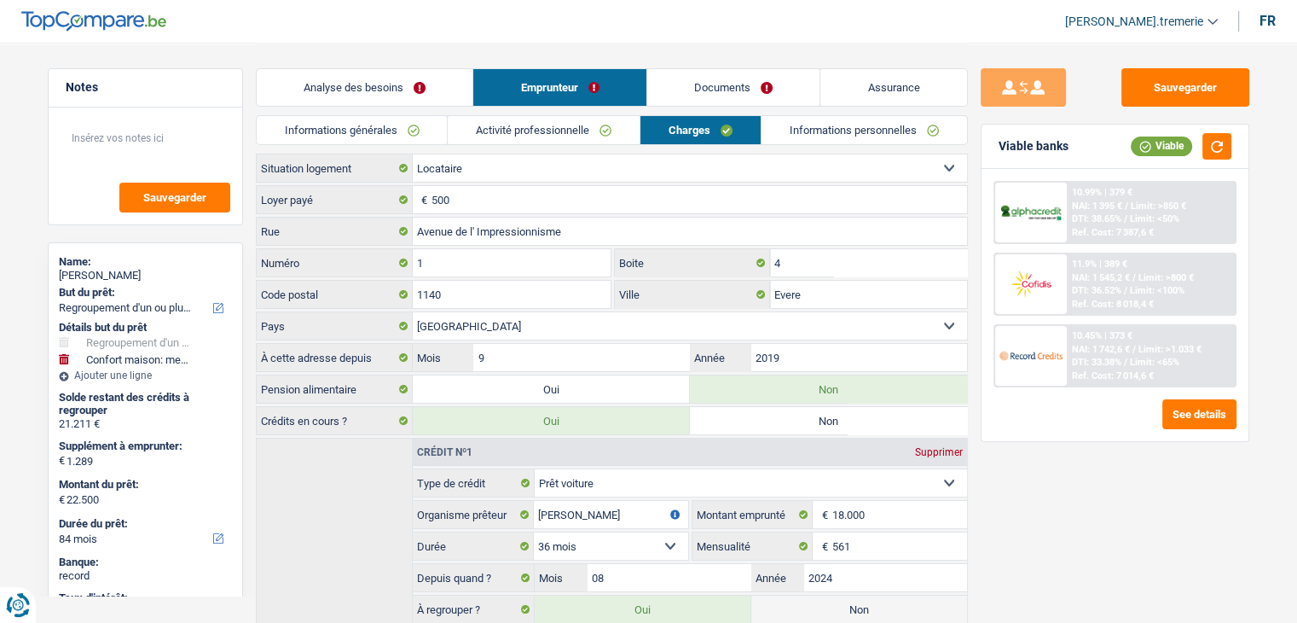
click at [674, 91] on link "Documents" at bounding box center [733, 87] width 173 height 37
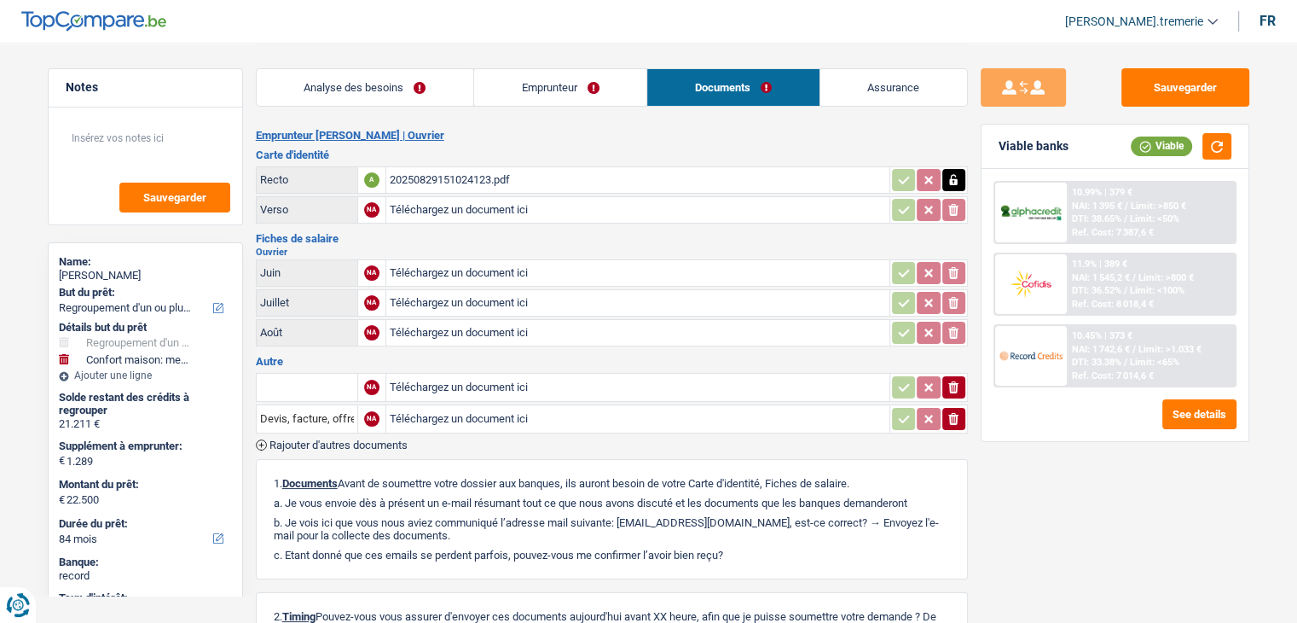
click at [403, 84] on link "Analyse des besoins" at bounding box center [365, 87] width 217 height 37
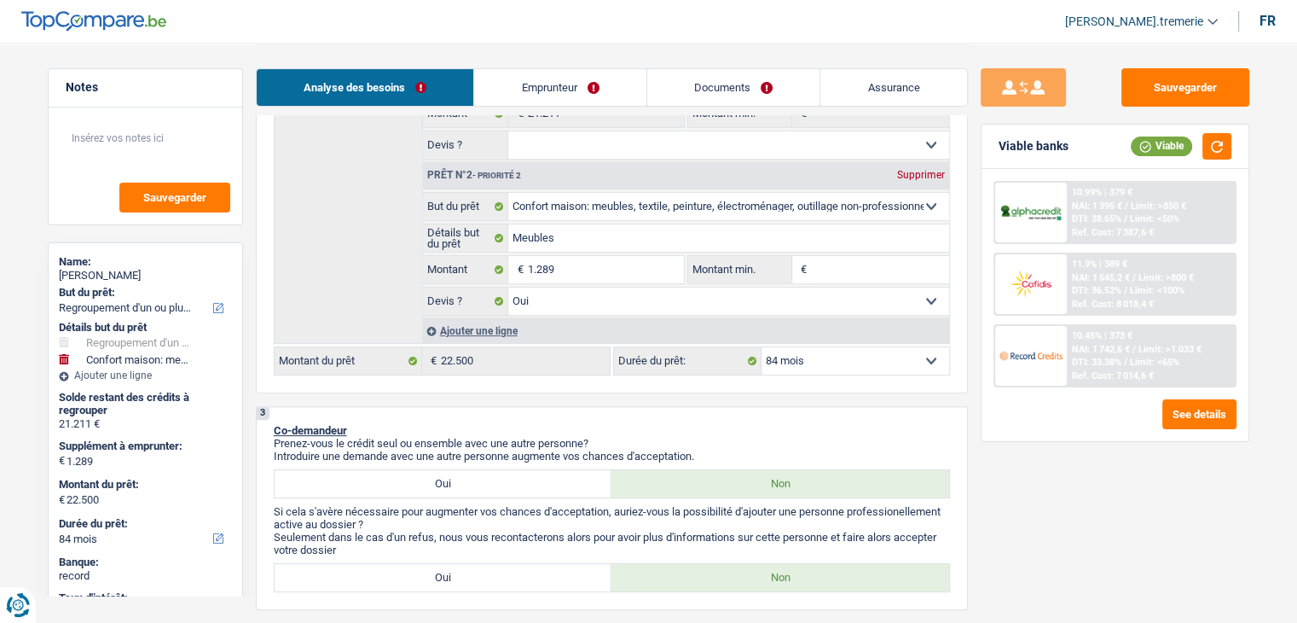
scroll to position [430, 0]
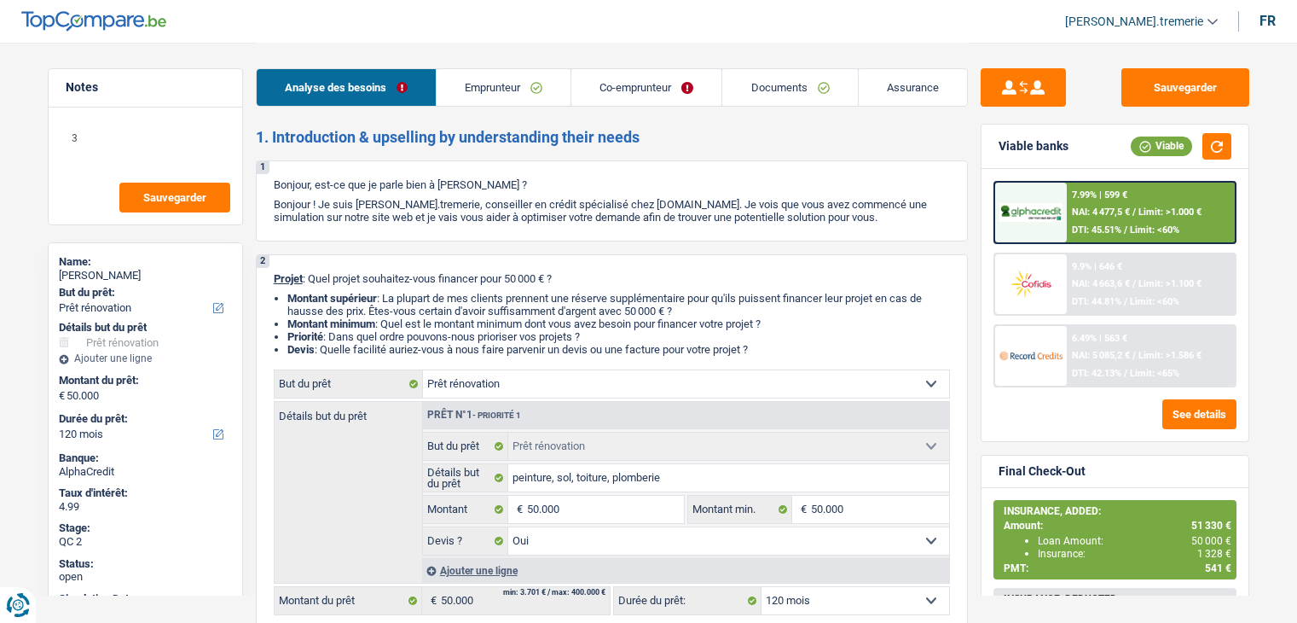
select select "renovation"
select select "120"
click at [935, 89] on link "Assurance" at bounding box center [913, 87] width 108 height 37
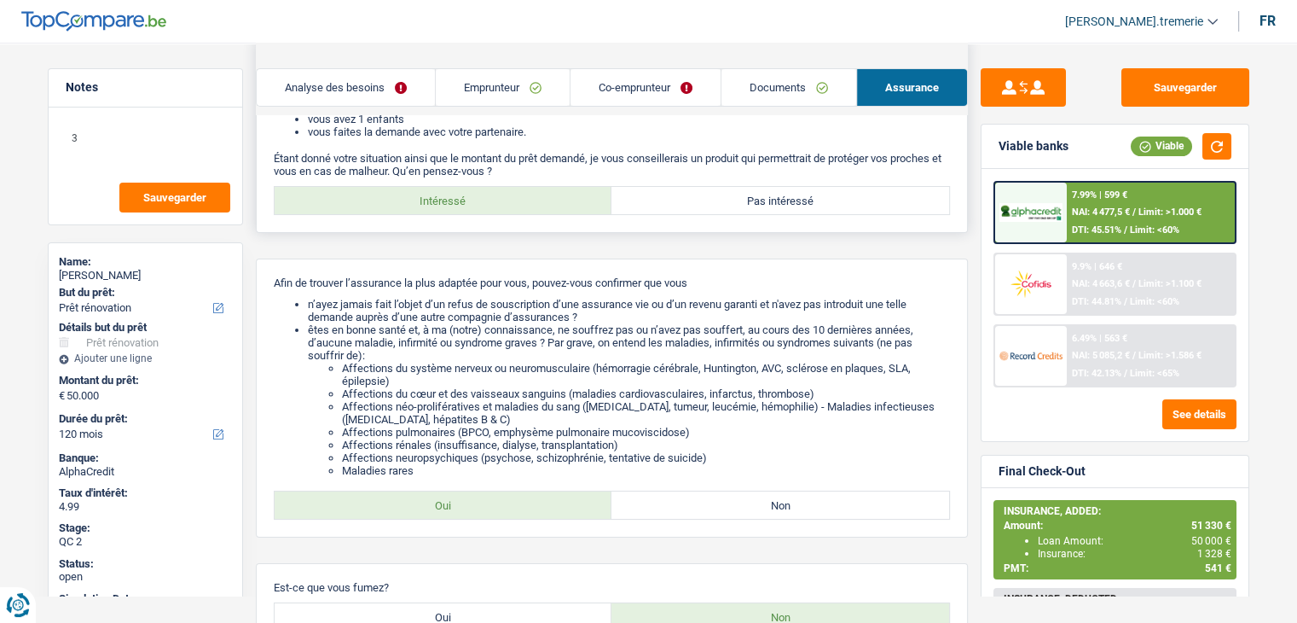
click at [788, 229] on div "Bonjour, monsieur/madame [PERSON_NAME], j'ai une excellente nouvelle pour vous …" at bounding box center [612, 136] width 712 height 194
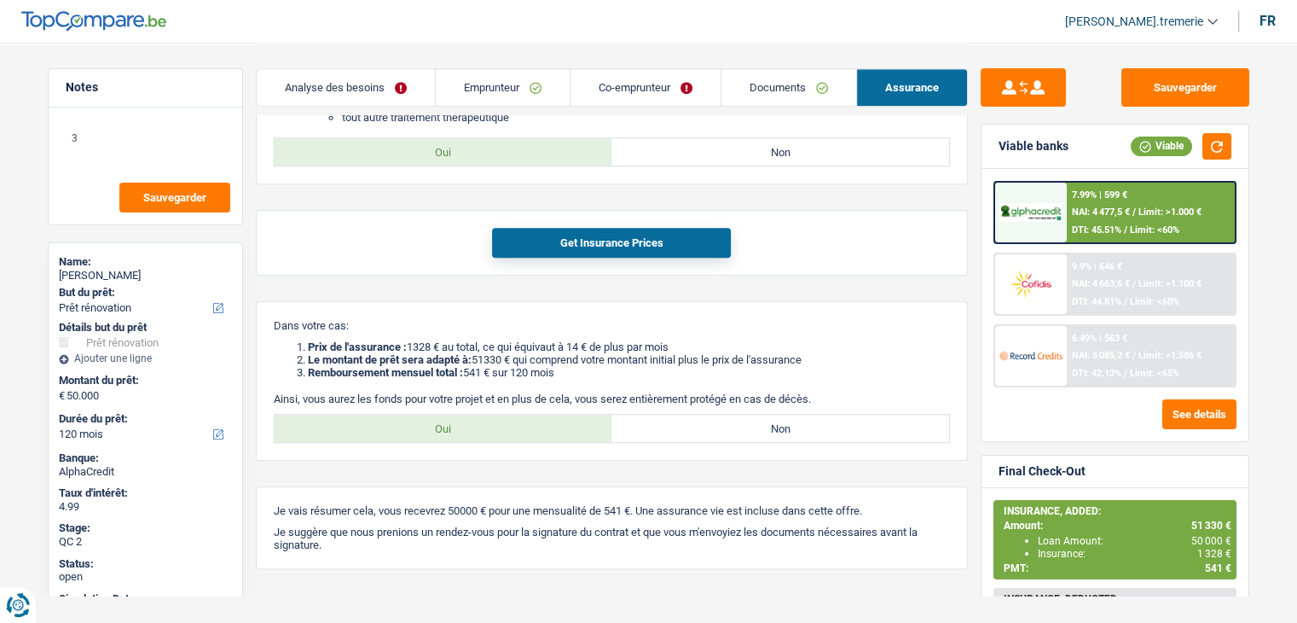
scroll to position [1497, 0]
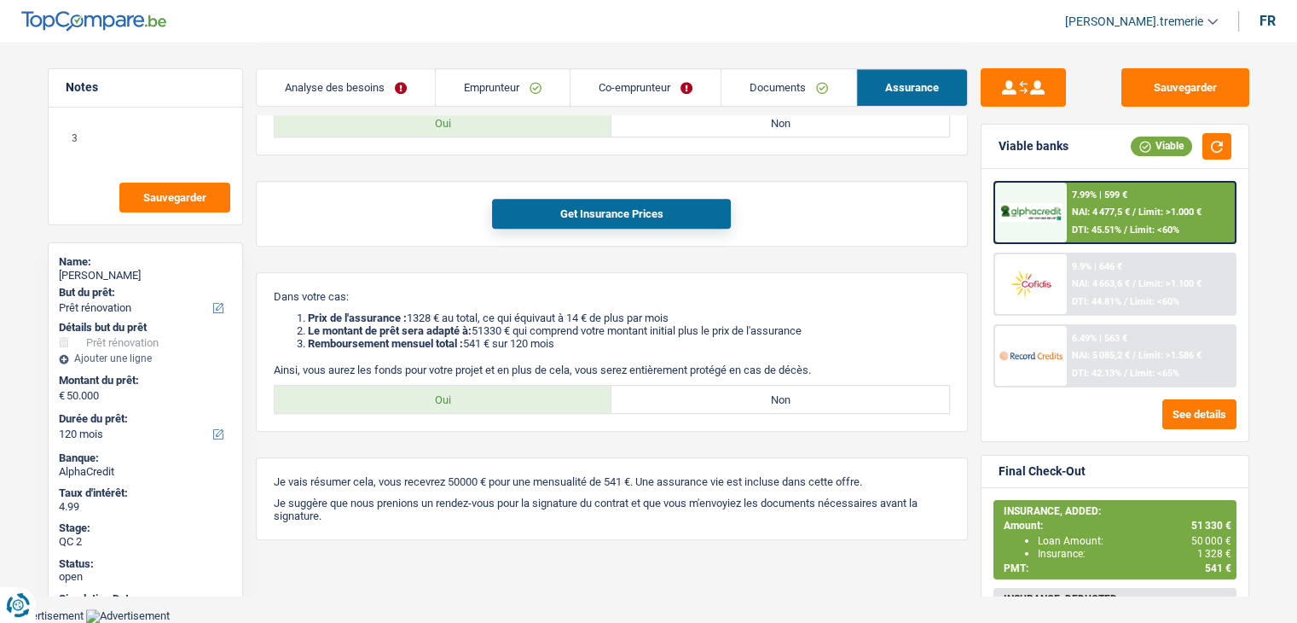
click at [771, 81] on link "Documents" at bounding box center [789, 87] width 135 height 37
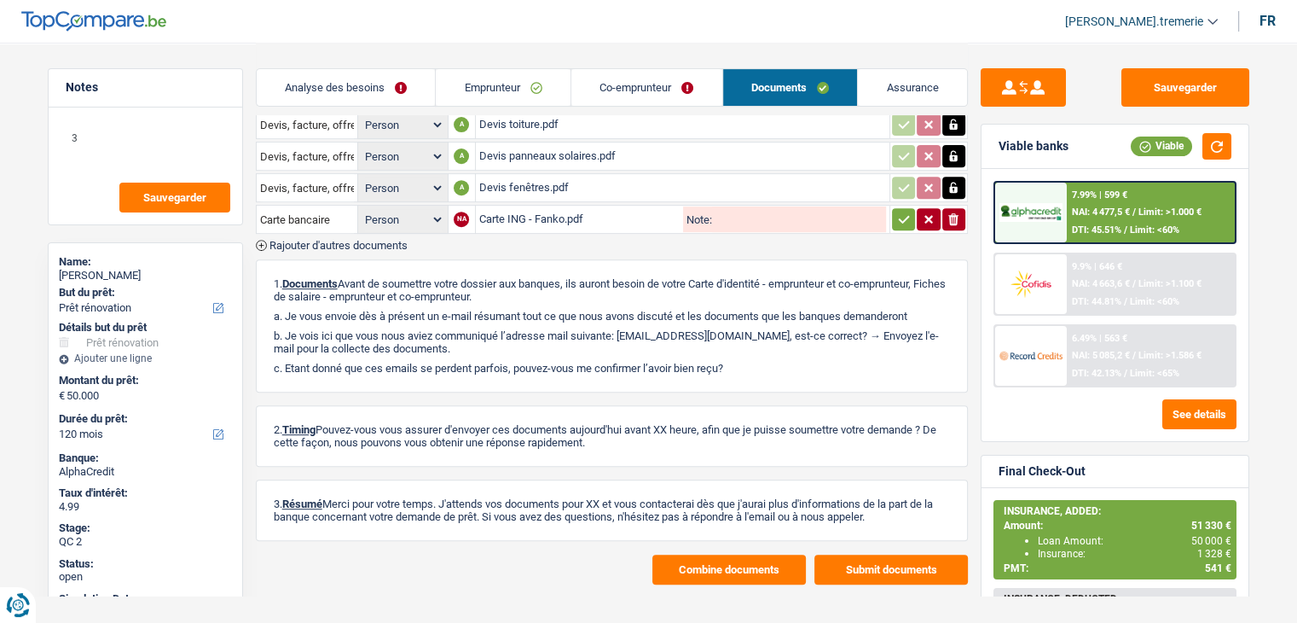
click at [617, 87] on link "Co-emprunteur" at bounding box center [646, 87] width 151 height 37
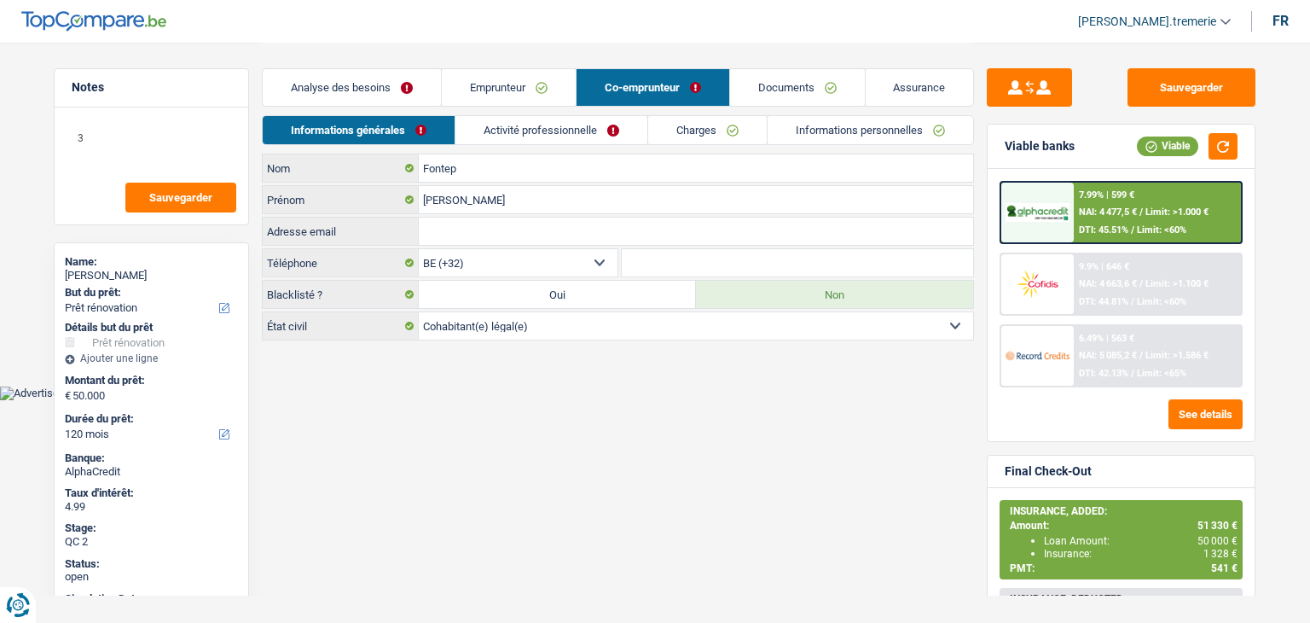
click at [513, 88] on link "Emprunteur" at bounding box center [509, 87] width 134 height 37
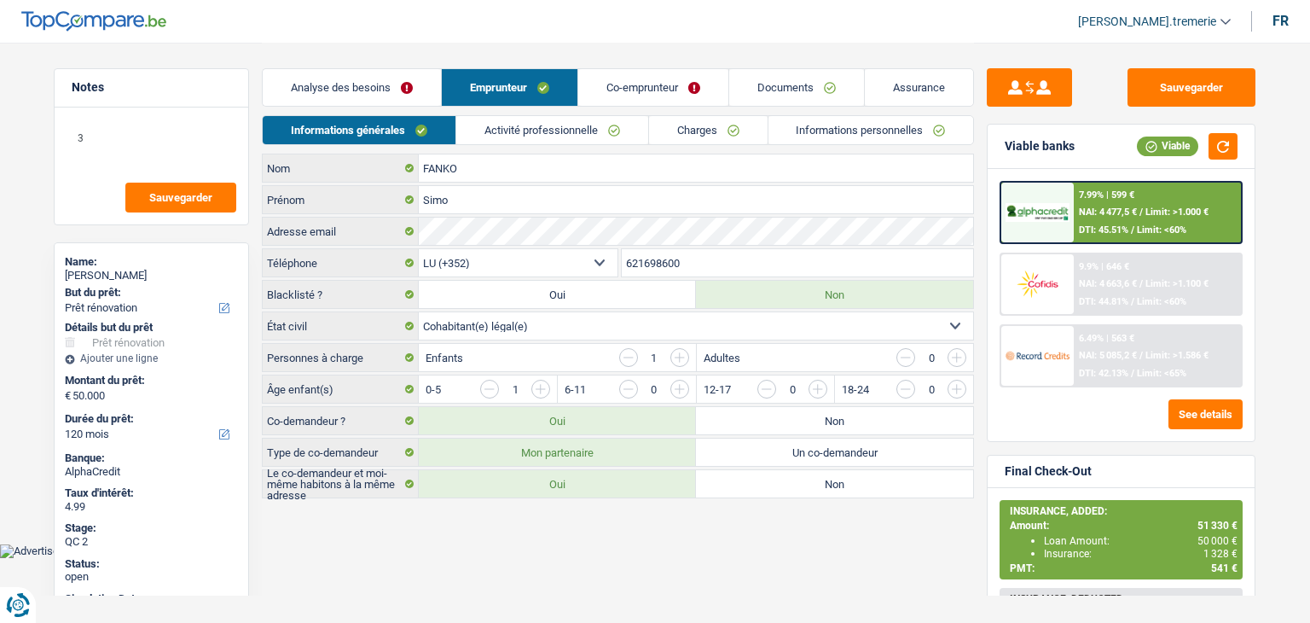
click at [698, 128] on link "Charges" at bounding box center [708, 130] width 119 height 28
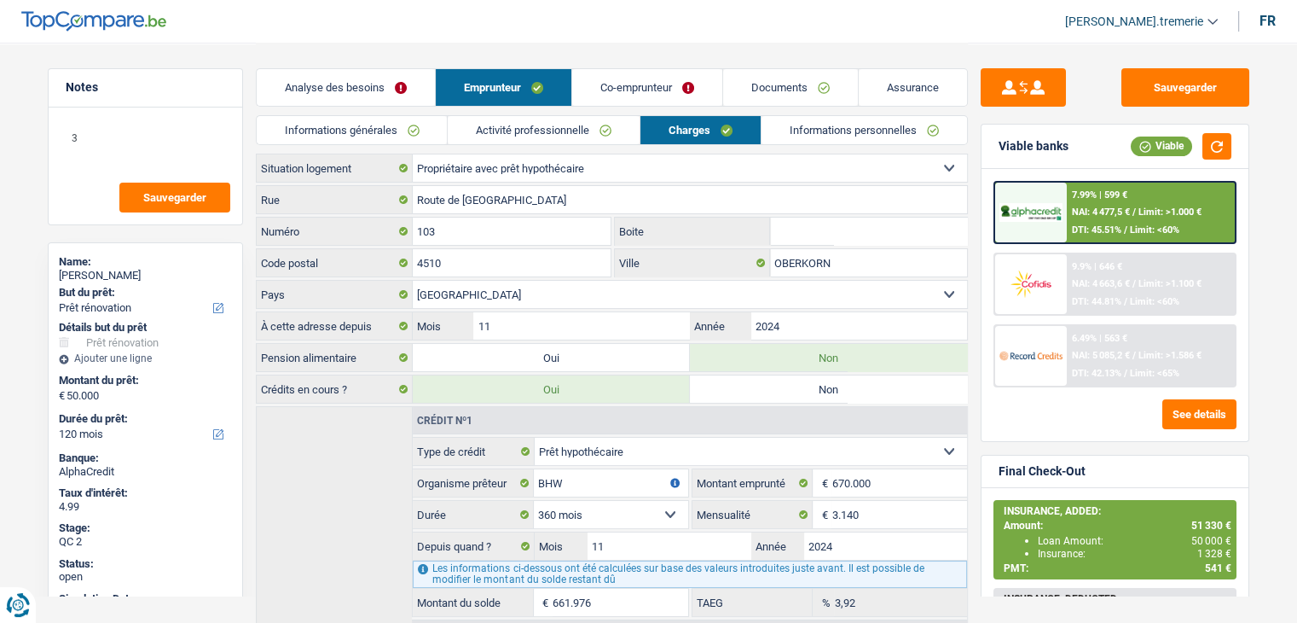
scroll to position [76, 0]
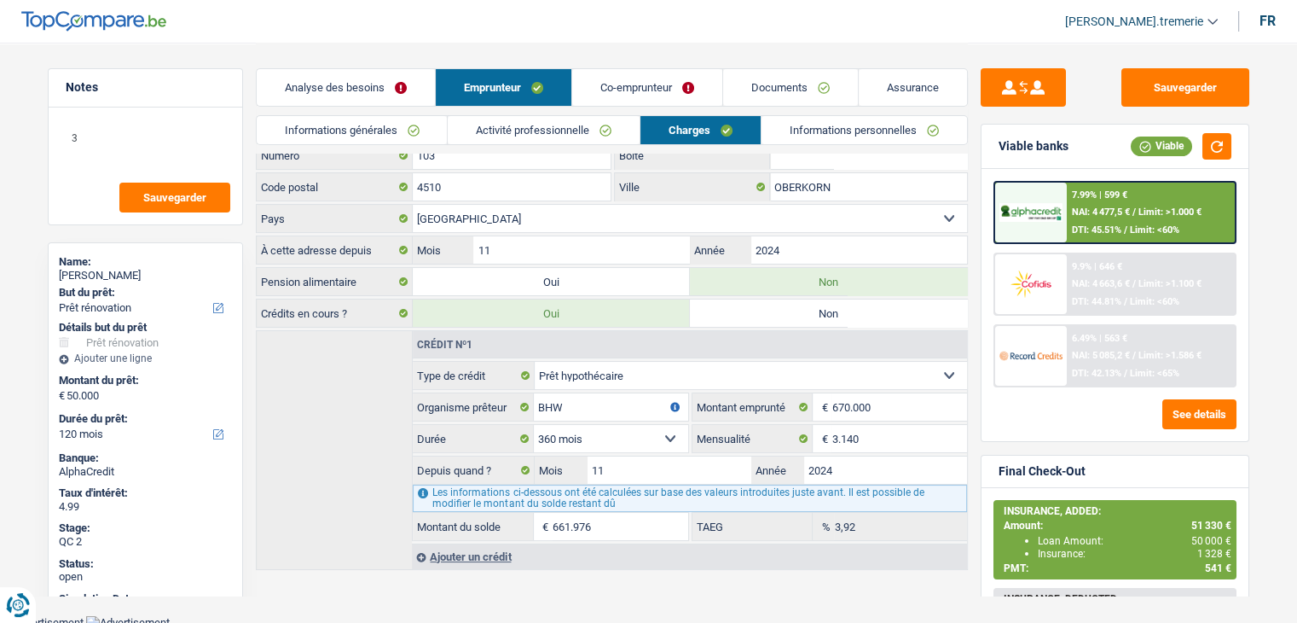
click at [618, 89] on link "Co-emprunteur" at bounding box center [647, 87] width 150 height 37
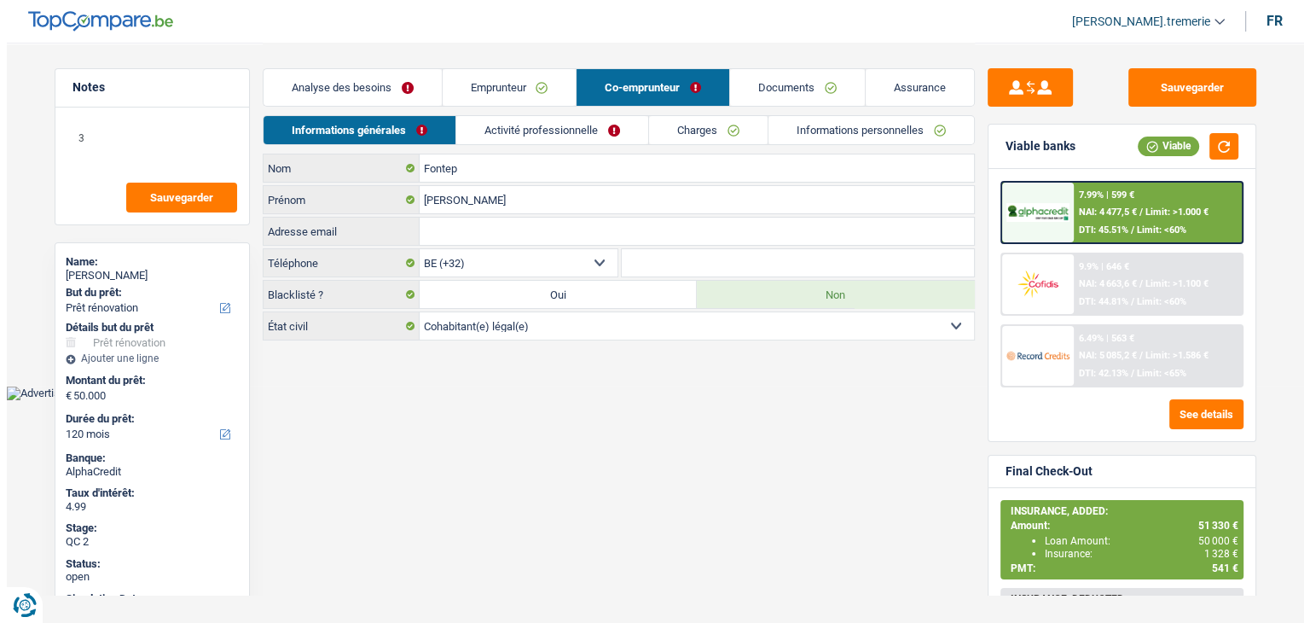
scroll to position [0, 0]
click at [680, 122] on link "Charges" at bounding box center [707, 130] width 119 height 28
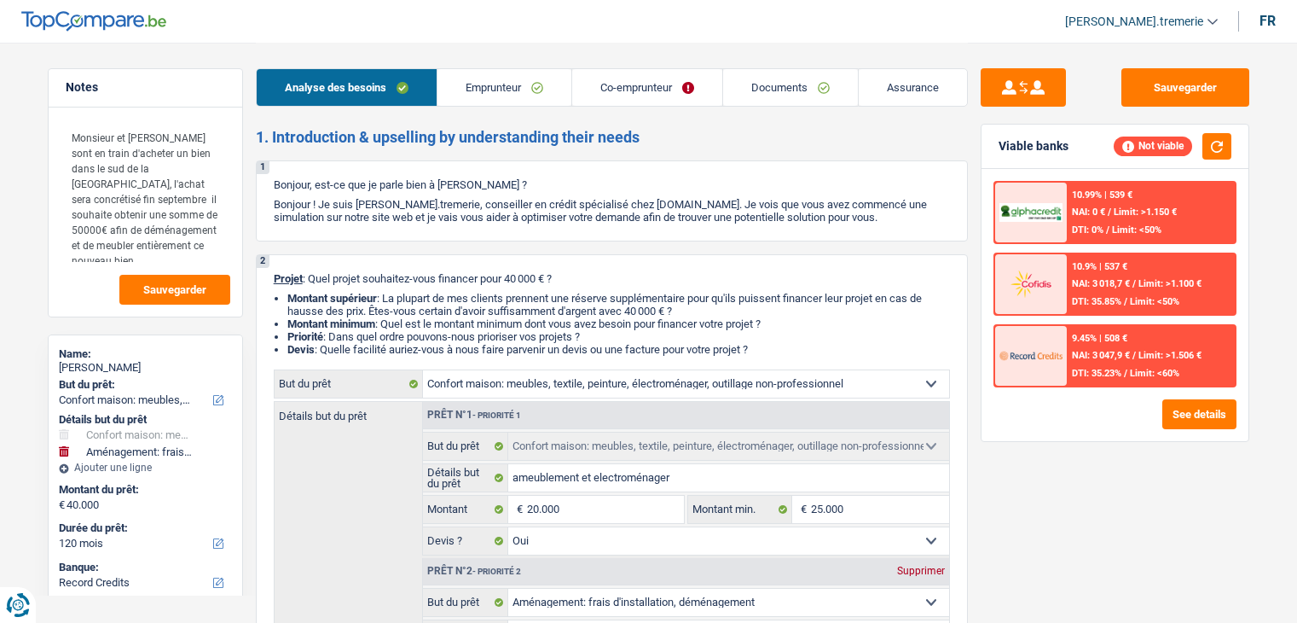
select select "household"
select select "movingOrInstallation"
select select "120"
select select "record credits"
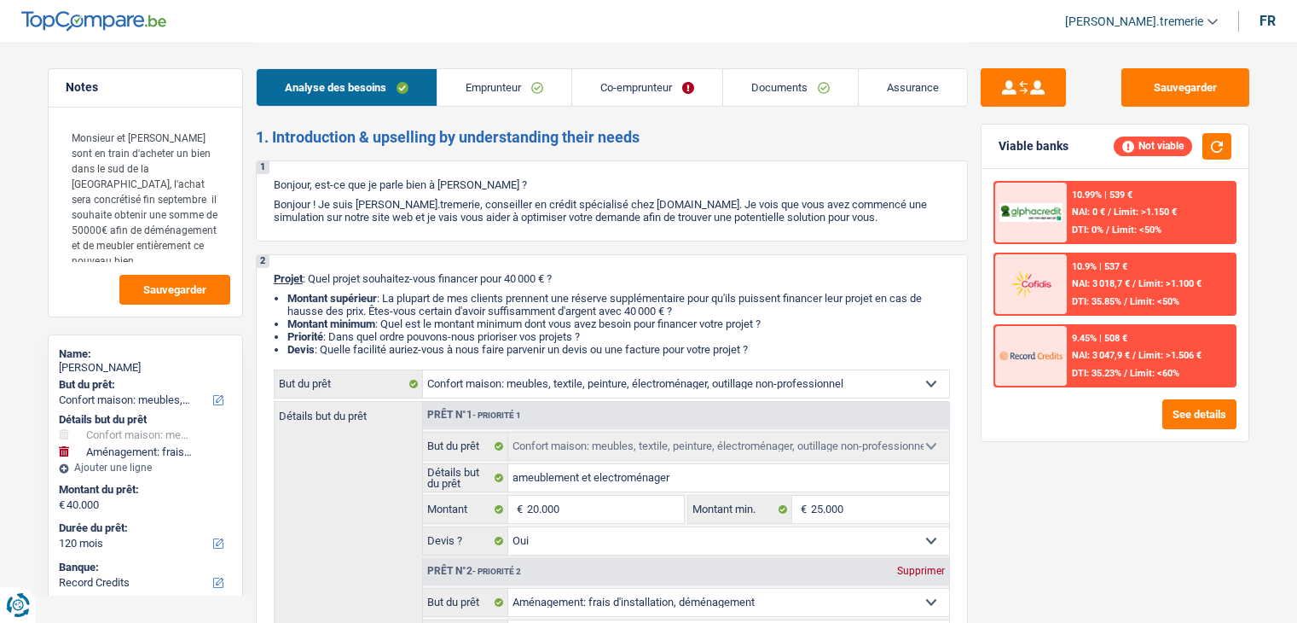
select select "household"
select select "yes"
select select "movingOrInstallation"
select select "not_answered"
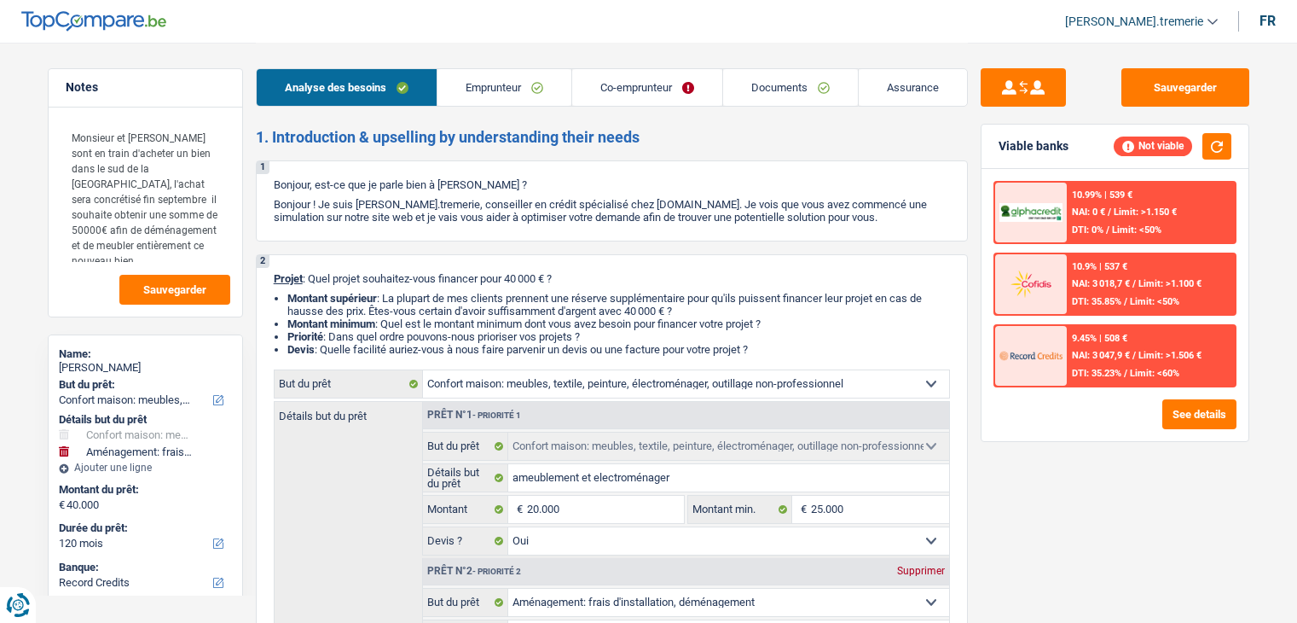
select select "120"
select select "retired"
select select "pension"
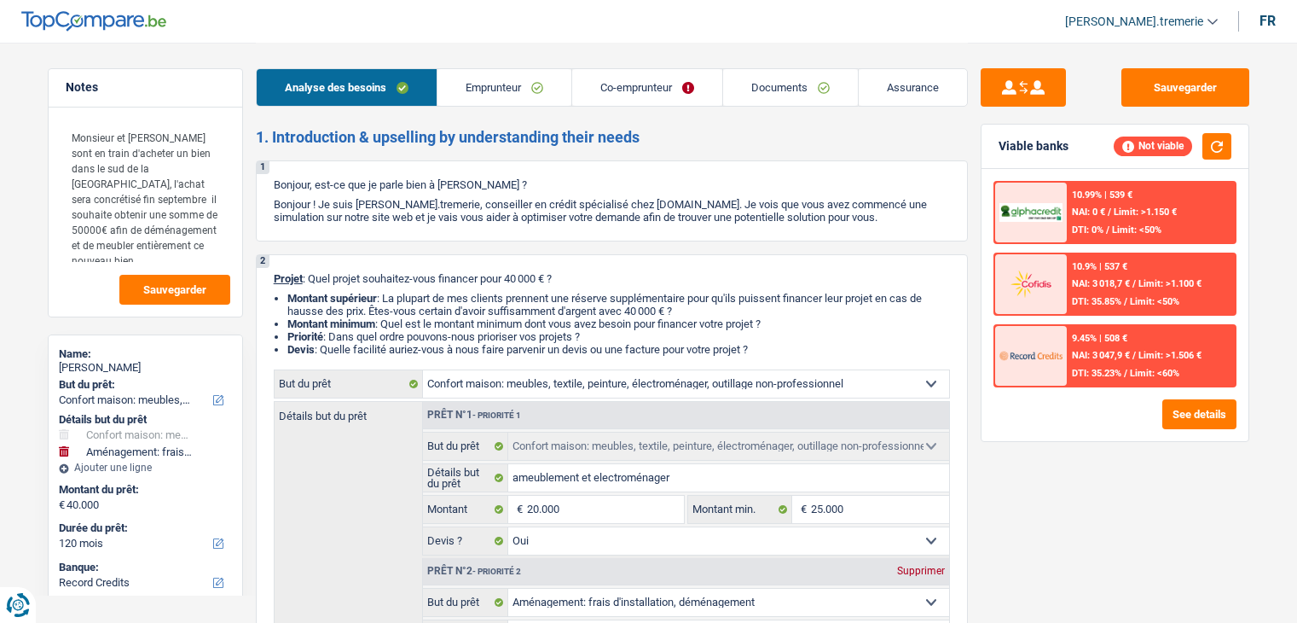
select select "rents"
select select "household"
select select "yes"
select select "movingOrInstallation"
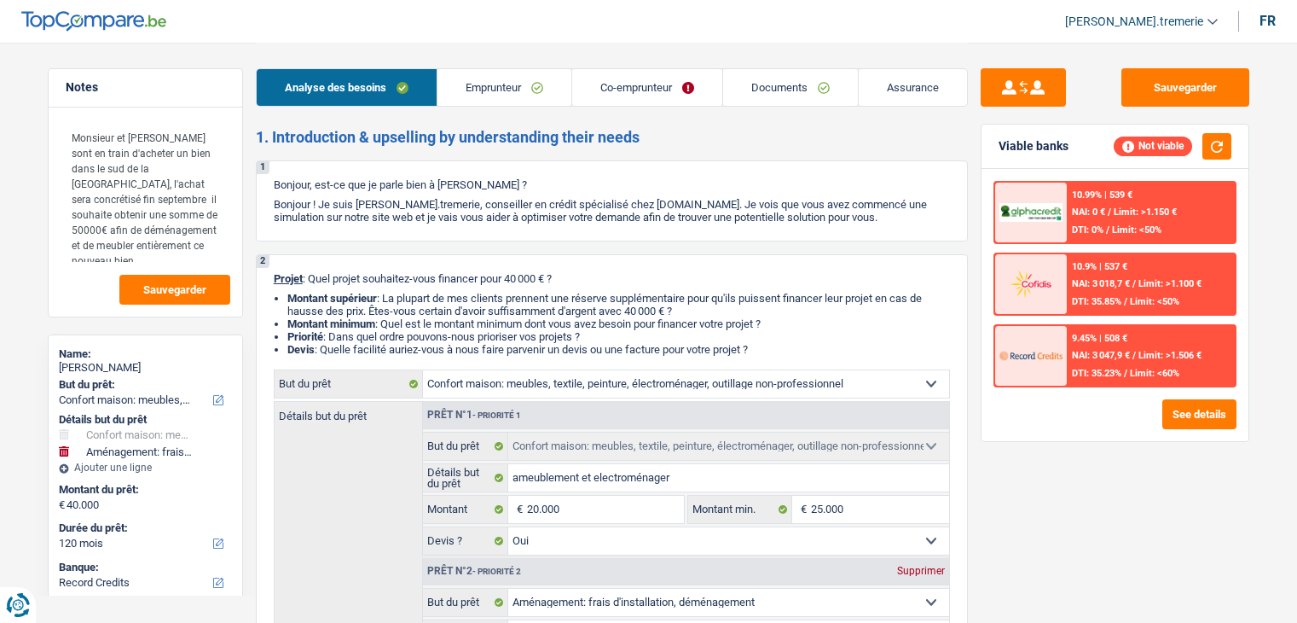
select select "not_answered"
select select "120"
